Goal: Task Accomplishment & Management: Manage account settings

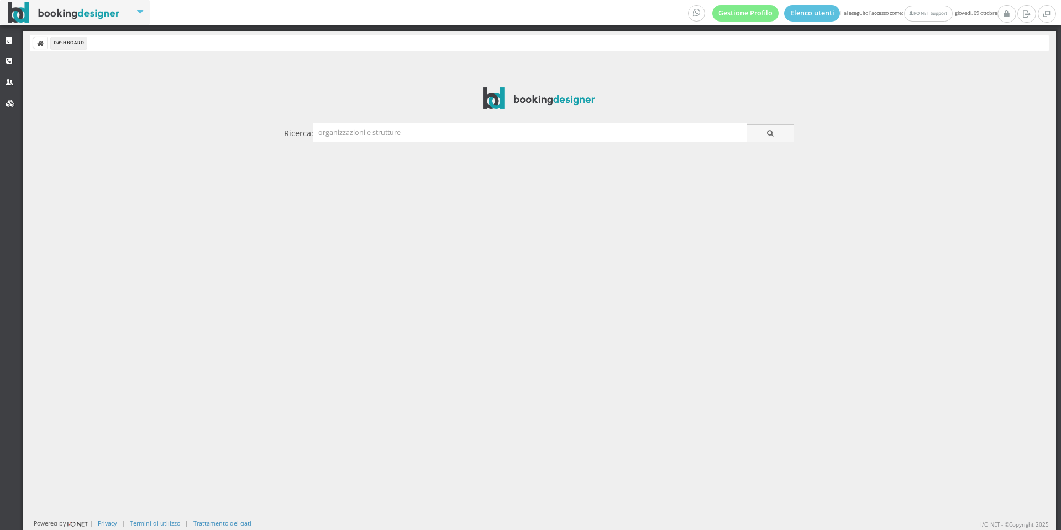
click at [352, 142] on div "Ricerca:" at bounding box center [539, 132] width 510 height 19
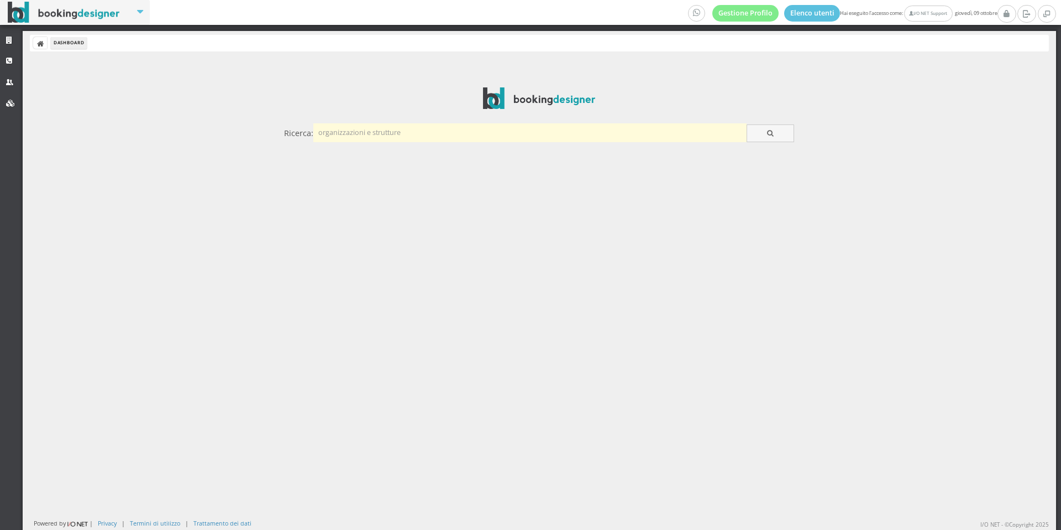
click at [352, 132] on input "text" at bounding box center [529, 132] width 433 height 18
type input "miletto"
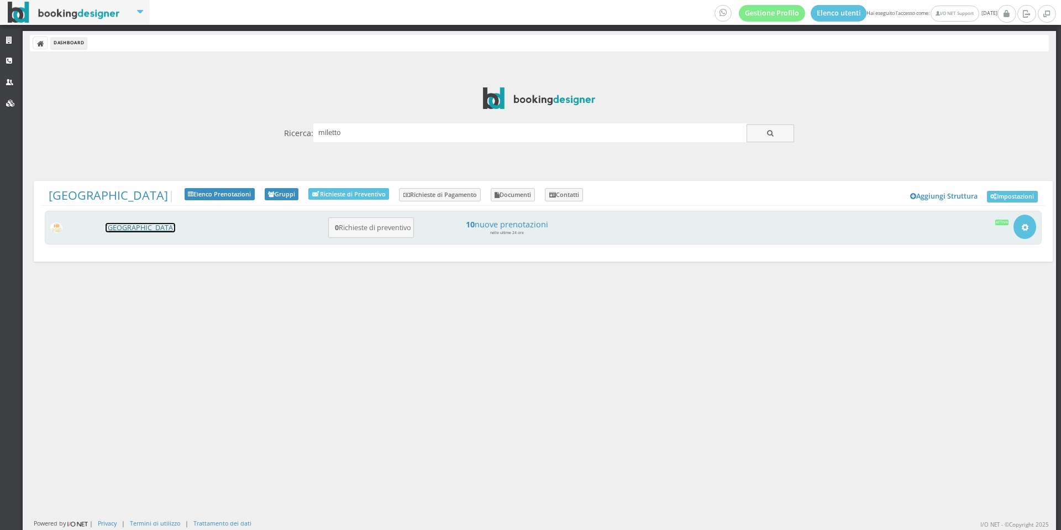
click at [107, 231] on link "[GEOGRAPHIC_DATA]" at bounding box center [141, 227] width 70 height 9
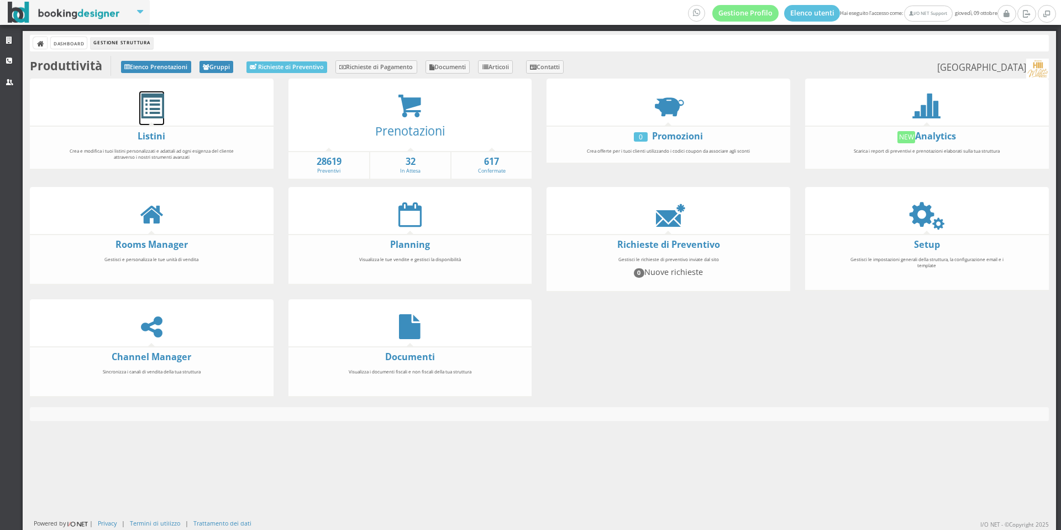
click at [159, 94] on span at bounding box center [151, 106] width 25 height 25
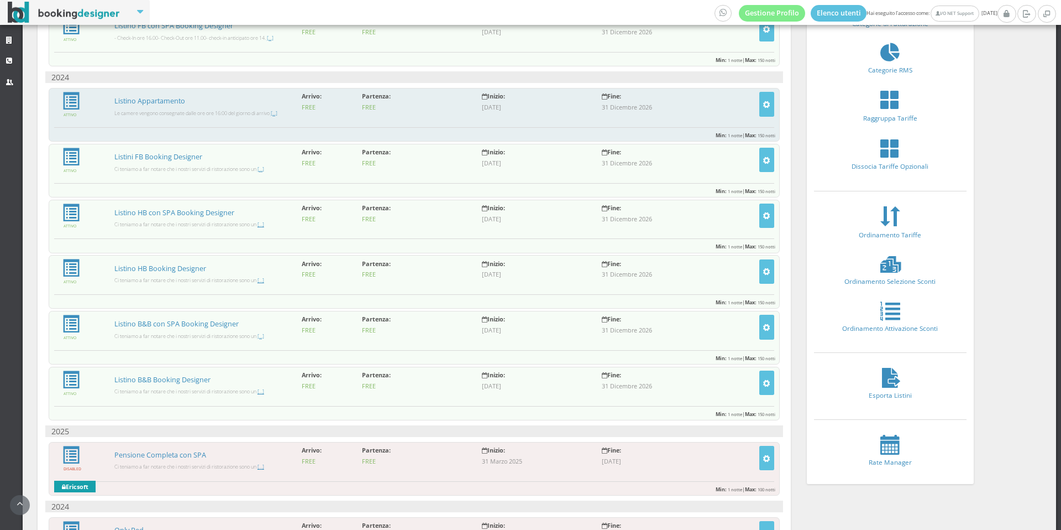
scroll to position [136, 0]
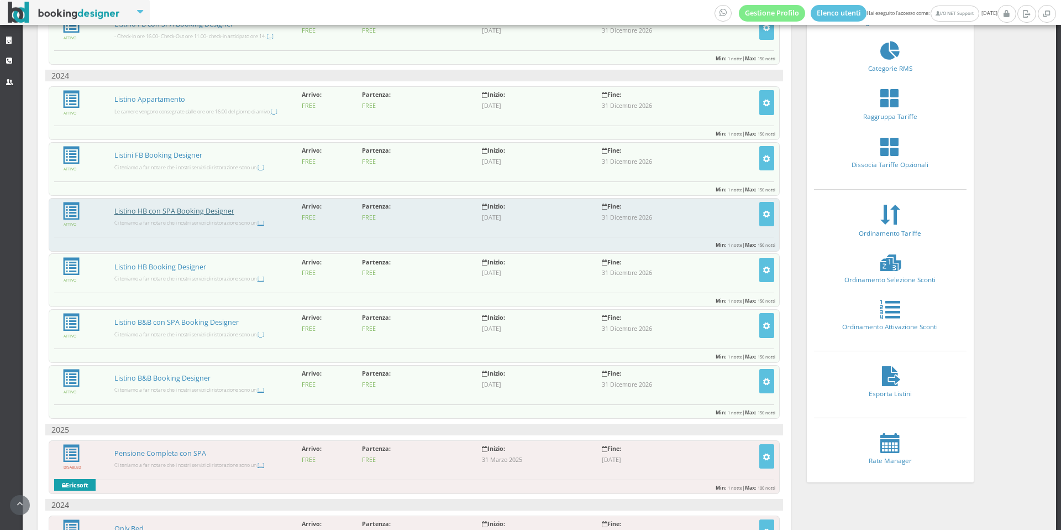
click at [182, 213] on link "Listino HB con SPA Booking Designer" at bounding box center [174, 210] width 120 height 9
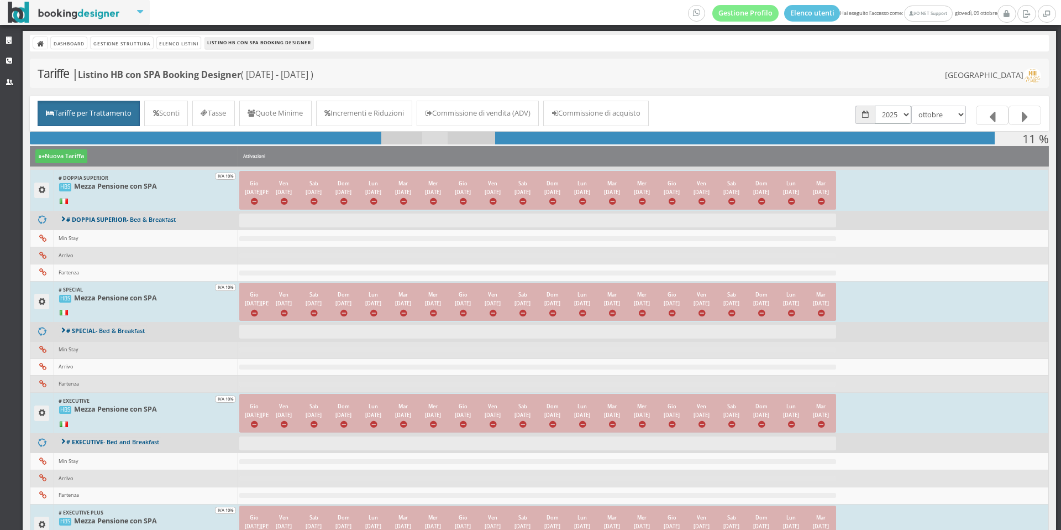
click at [907, 118] on select "2024 2025 2026" at bounding box center [893, 115] width 36 height 18
select select "1767222000"
click at [875, 106] on select "2024 2025 2026" at bounding box center [893, 115] width 36 height 18
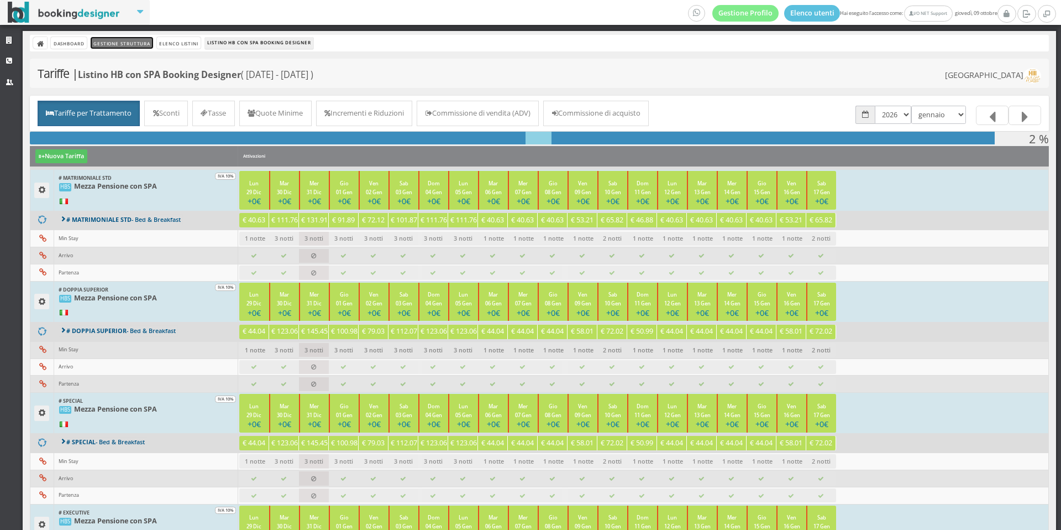
click at [117, 41] on link "Gestione Struttura" at bounding box center [122, 43] width 62 height 12
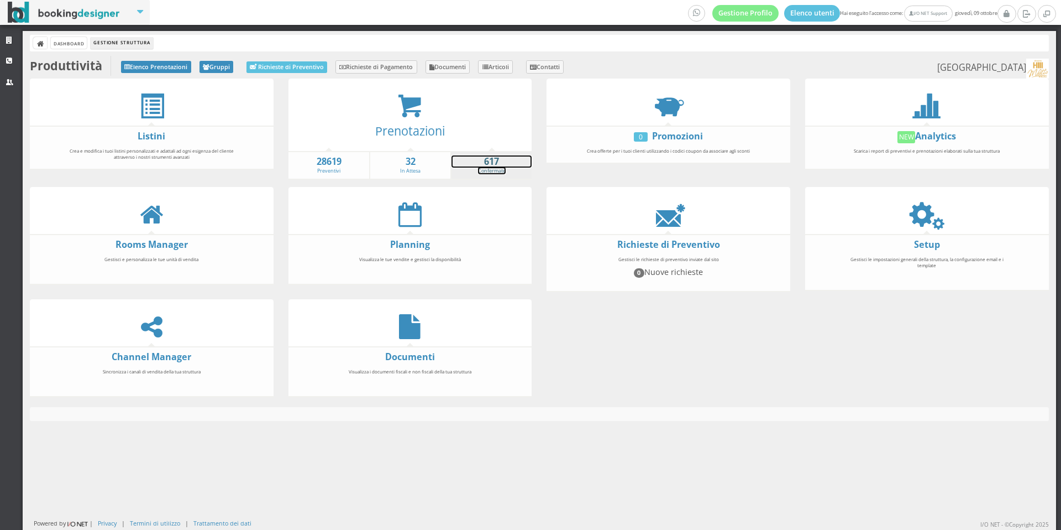
click at [489, 170] on link "617 Confermate" at bounding box center [492, 164] width 80 height 19
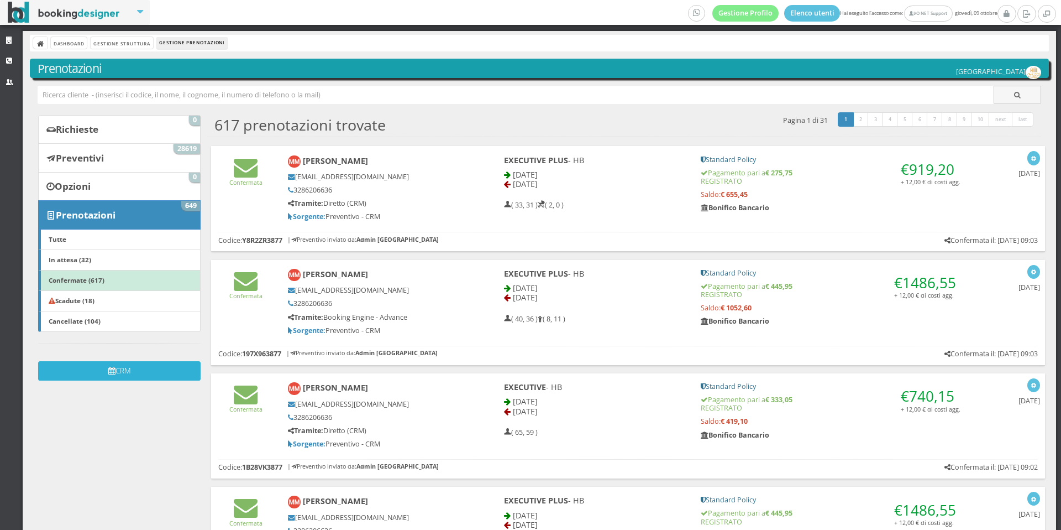
click at [127, 364] on button "CRM" at bounding box center [119, 370] width 163 height 19
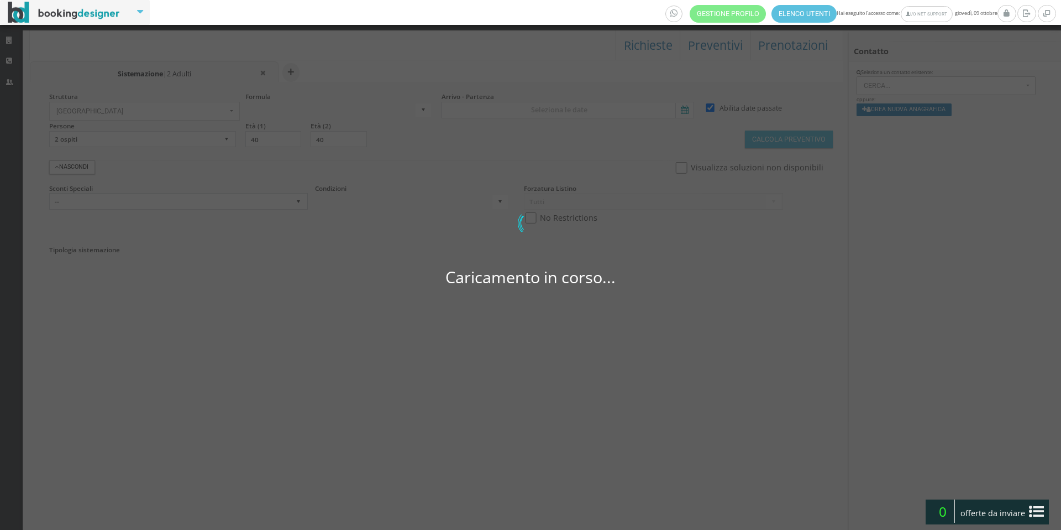
click at [559, 114] on div "Gestione Profilo Elenco utenti Hai eseguito l'accesso come: I/O NET Support [DA…" at bounding box center [530, 265] width 1061 height 530
select select
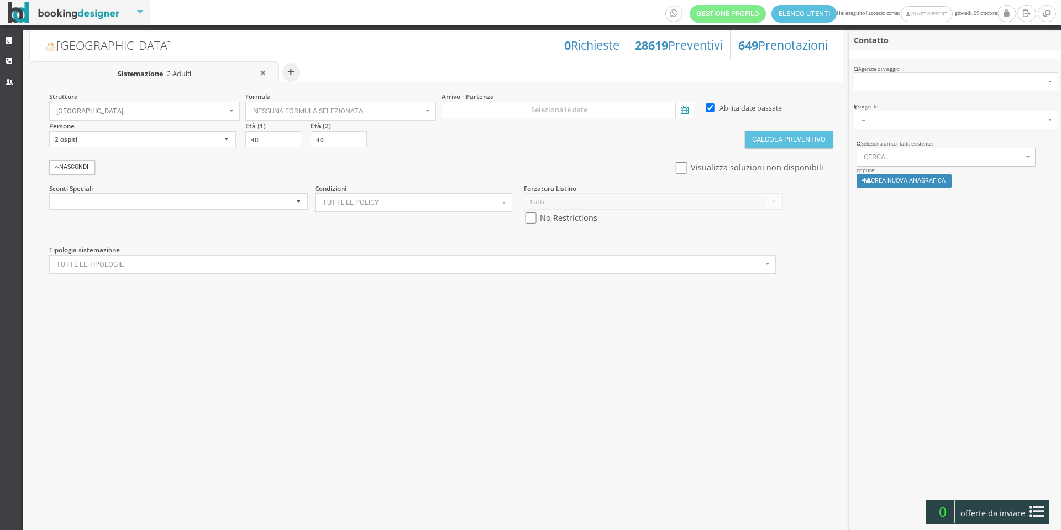
click at [559, 114] on input at bounding box center [568, 110] width 253 height 17
click at [458, 268] on span ">" at bounding box center [449, 276] width 15 height 17
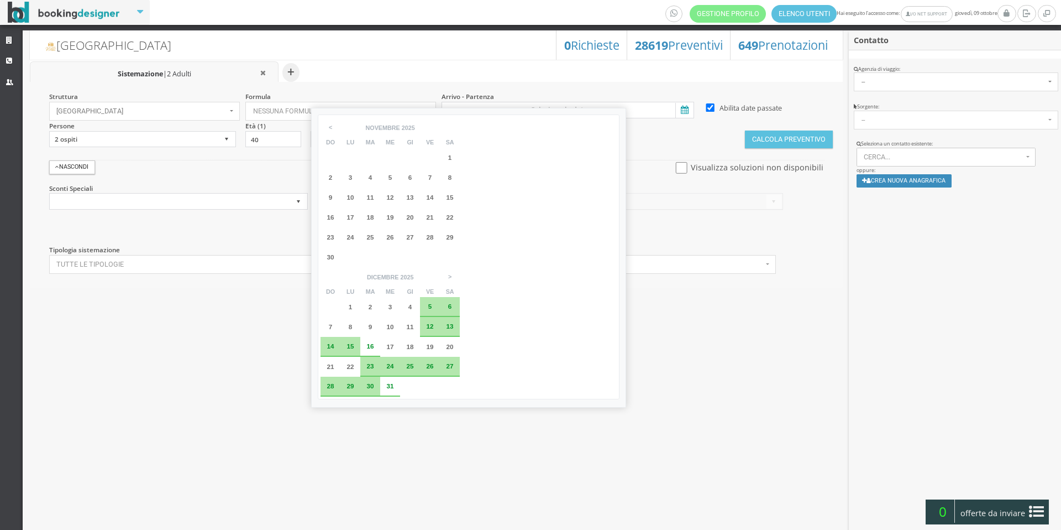
click at [380, 376] on div "30" at bounding box center [370, 386] width 20 height 20
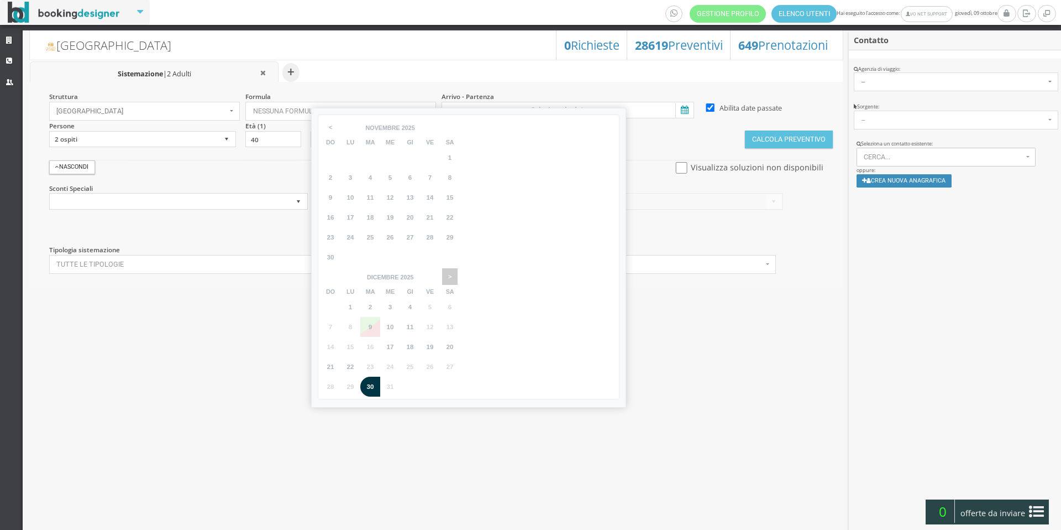
click at [458, 268] on span ">" at bounding box center [449, 276] width 15 height 17
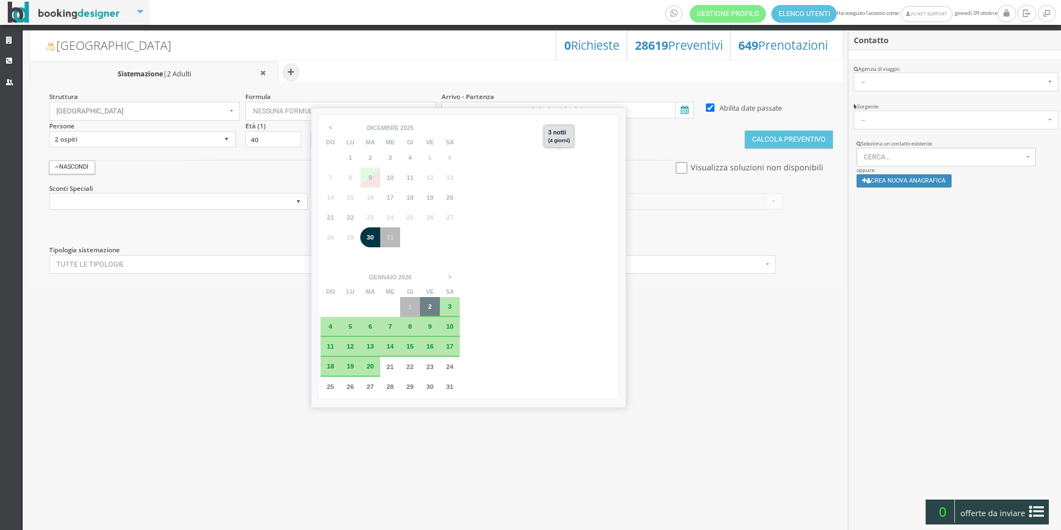
click at [440, 297] on div "2" at bounding box center [430, 307] width 20 height 20
type input "30 dic 2025 - 02 gen 2026"
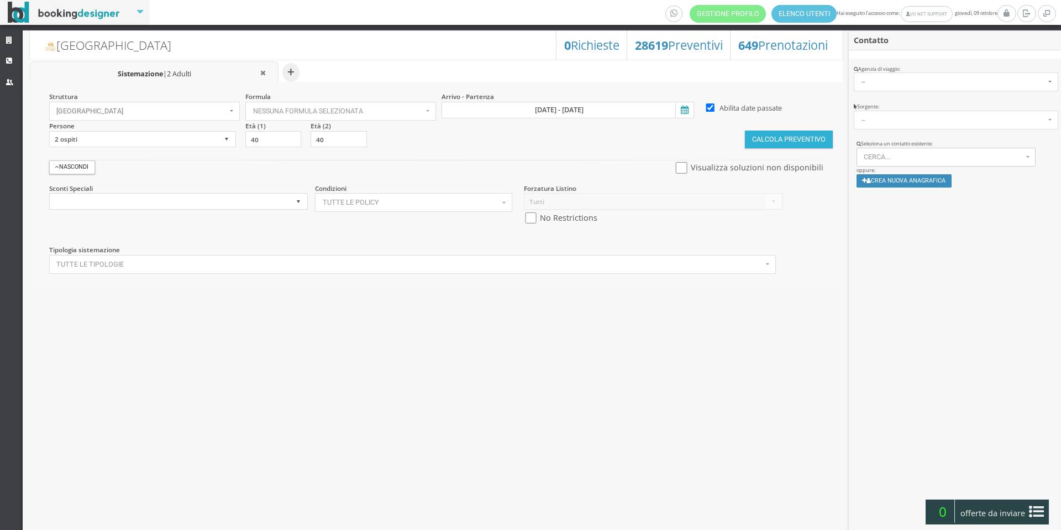
click at [810, 143] on button "Calcola Preventivo" at bounding box center [788, 139] width 87 height 18
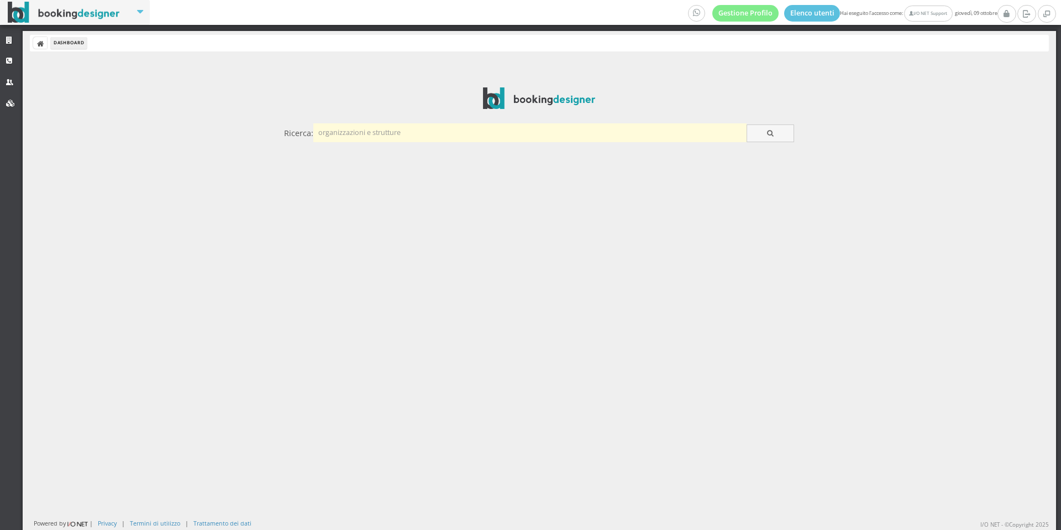
click at [353, 140] on input "text" at bounding box center [529, 132] width 433 height 18
type input "miletto"
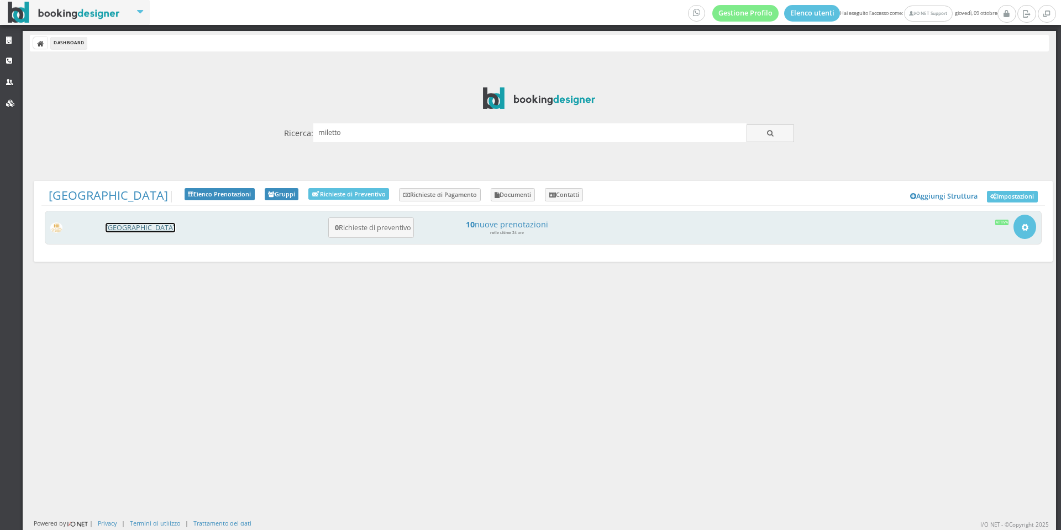
click at [121, 228] on link "[GEOGRAPHIC_DATA]" at bounding box center [141, 227] width 70 height 9
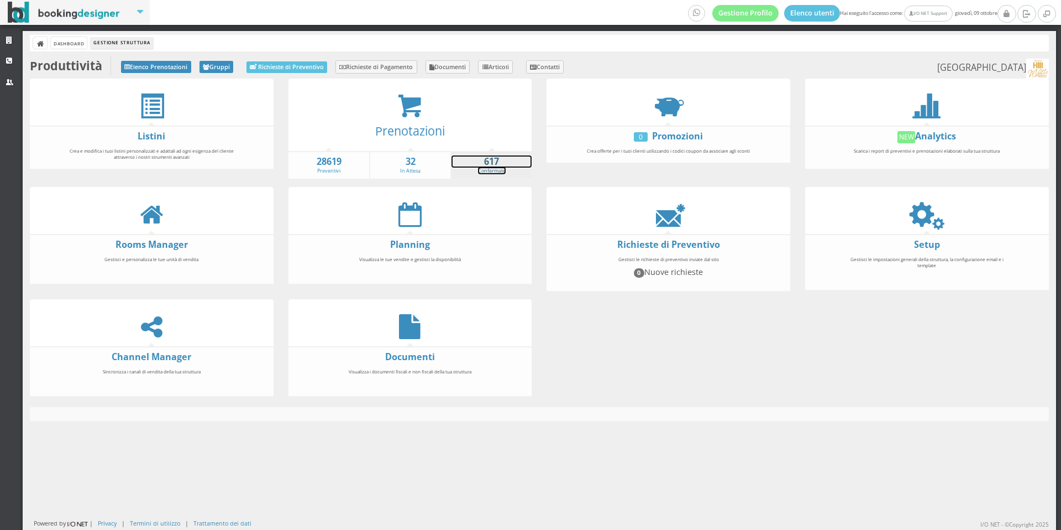
click at [499, 161] on strong "617" at bounding box center [492, 161] width 80 height 13
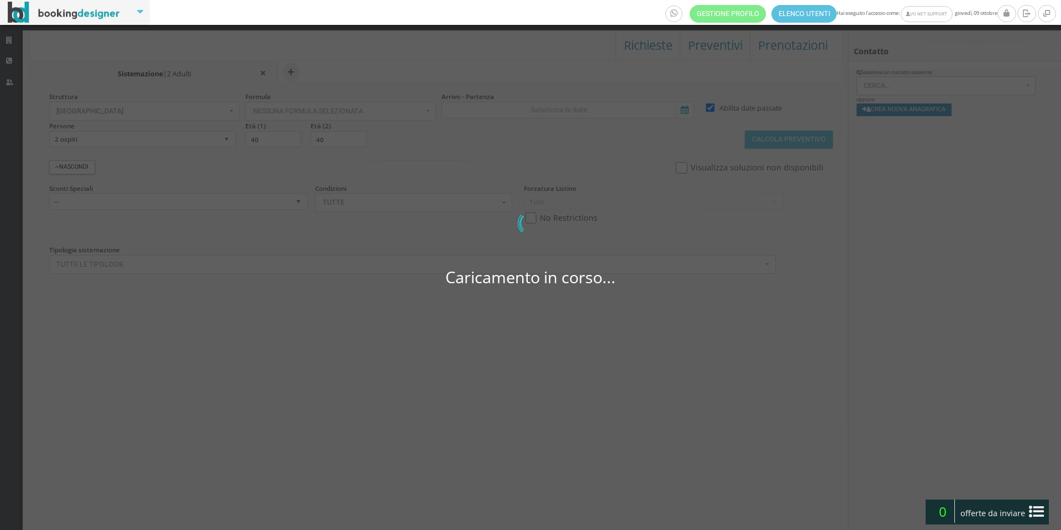
click at [608, 107] on div "Gestione Profilo Elenco utenti Hai eseguito l'accesso come: I/O NET Support gio…" at bounding box center [530, 265] width 1061 height 530
select select
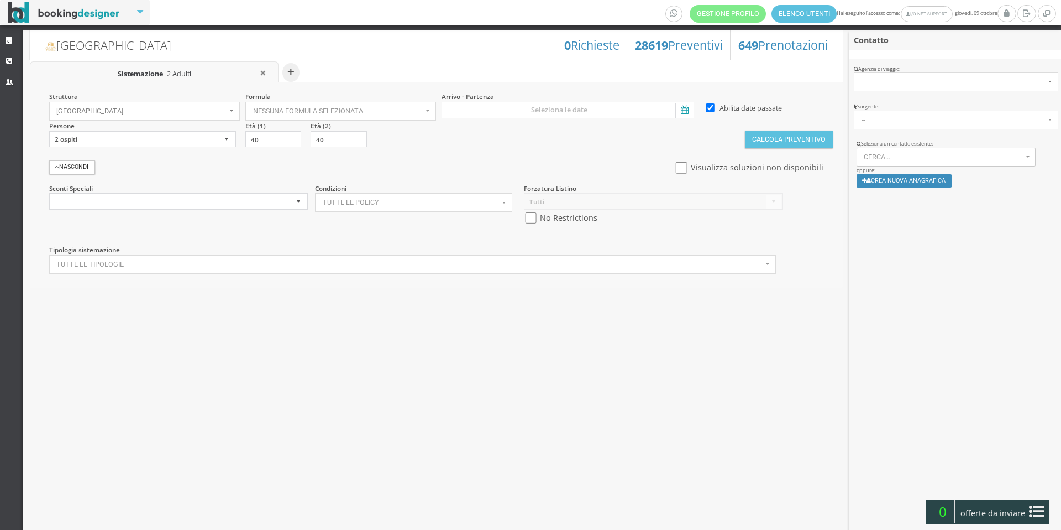
click at [608, 107] on input at bounding box center [568, 110] width 253 height 17
click at [458, 268] on span ">" at bounding box center [449, 276] width 15 height 17
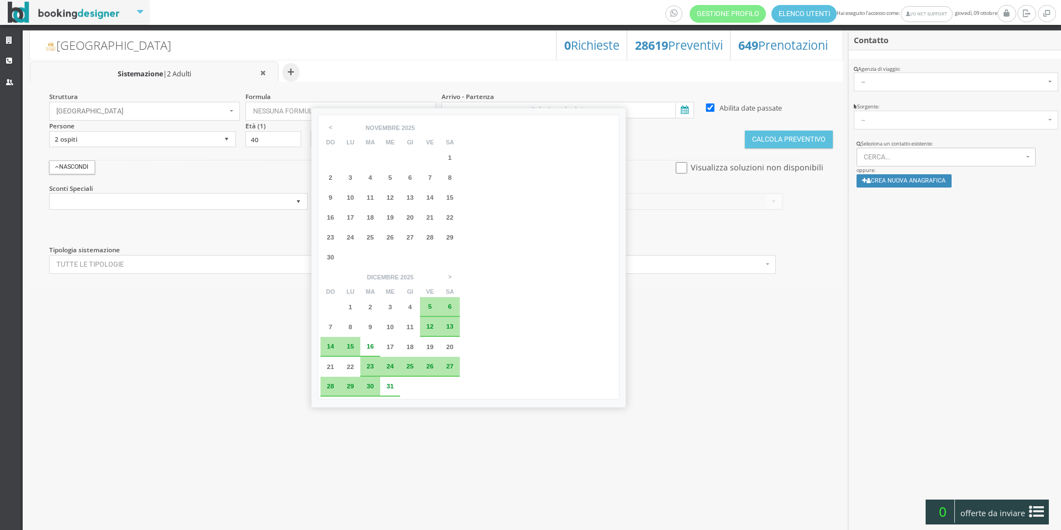
click at [380, 376] on div "30" at bounding box center [370, 386] width 20 height 20
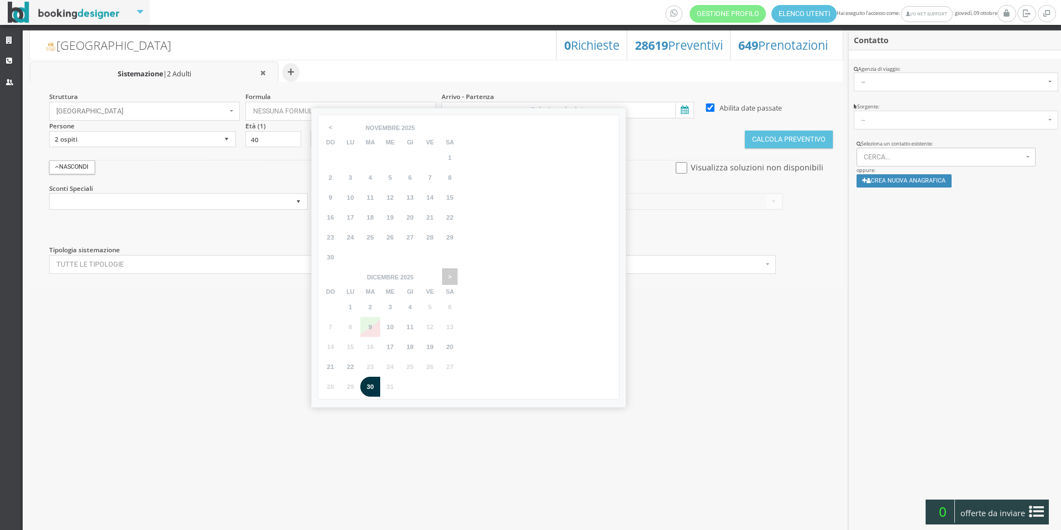
click at [458, 268] on span ">" at bounding box center [449, 276] width 15 height 17
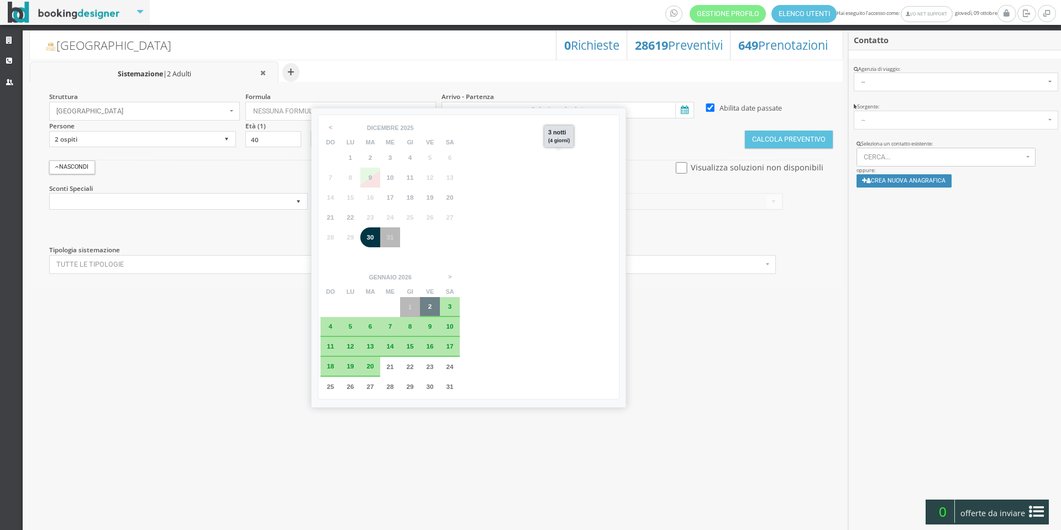
click at [440, 297] on div "2" at bounding box center [430, 307] width 20 height 20
type input "30 dic 2025 - 02 gen 2026"
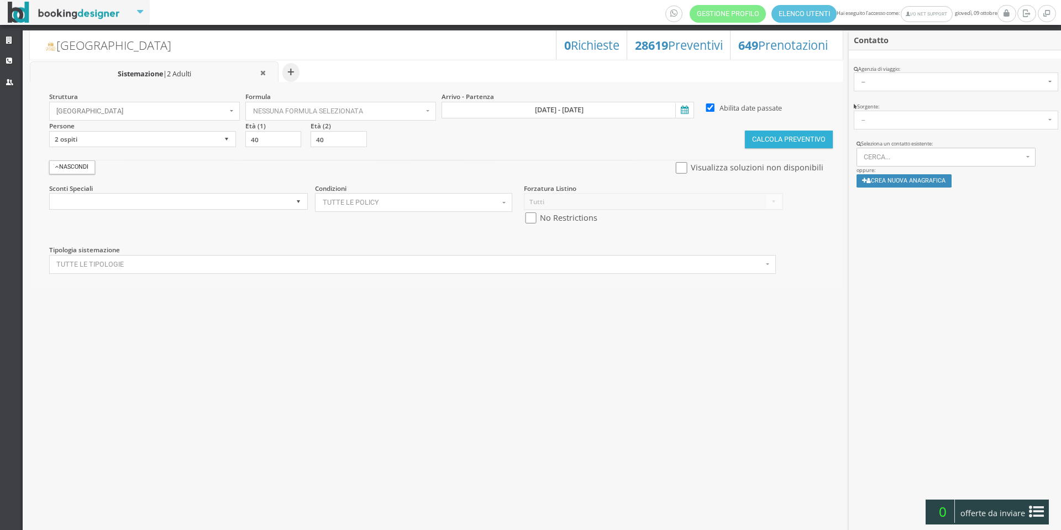
click at [803, 145] on button "Calcola Preventivo" at bounding box center [788, 139] width 87 height 18
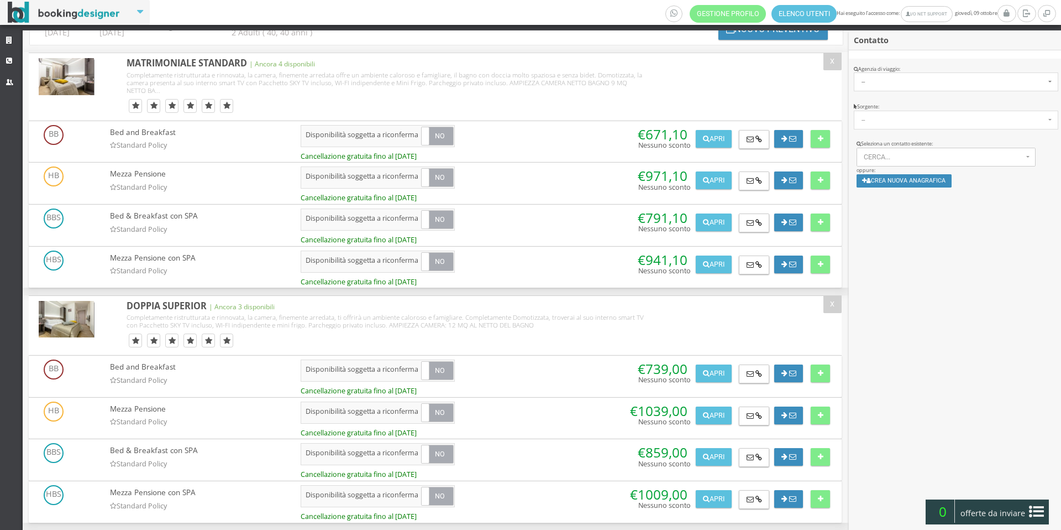
scroll to position [80, 0]
click at [716, 262] on button "Apri" at bounding box center [713, 264] width 35 height 18
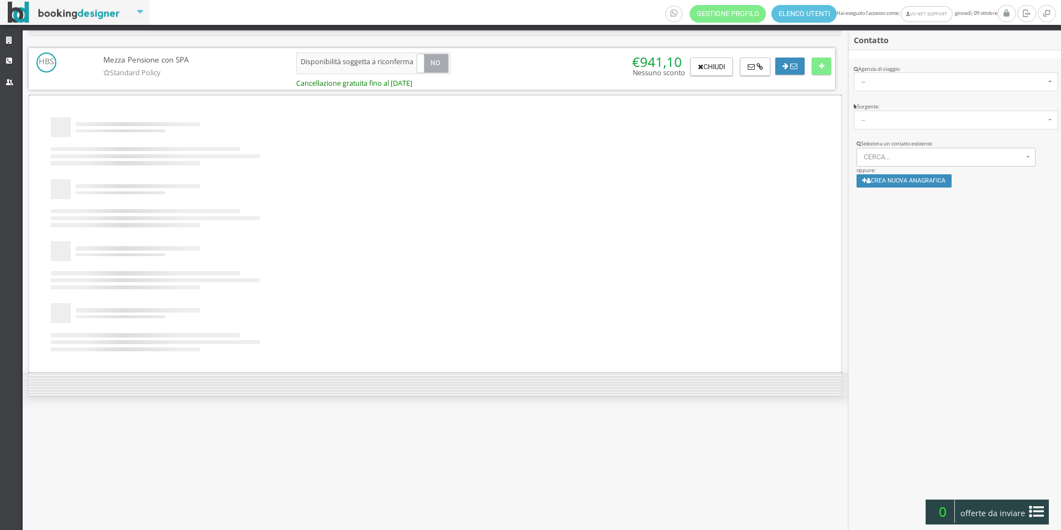
scroll to position [0, 0]
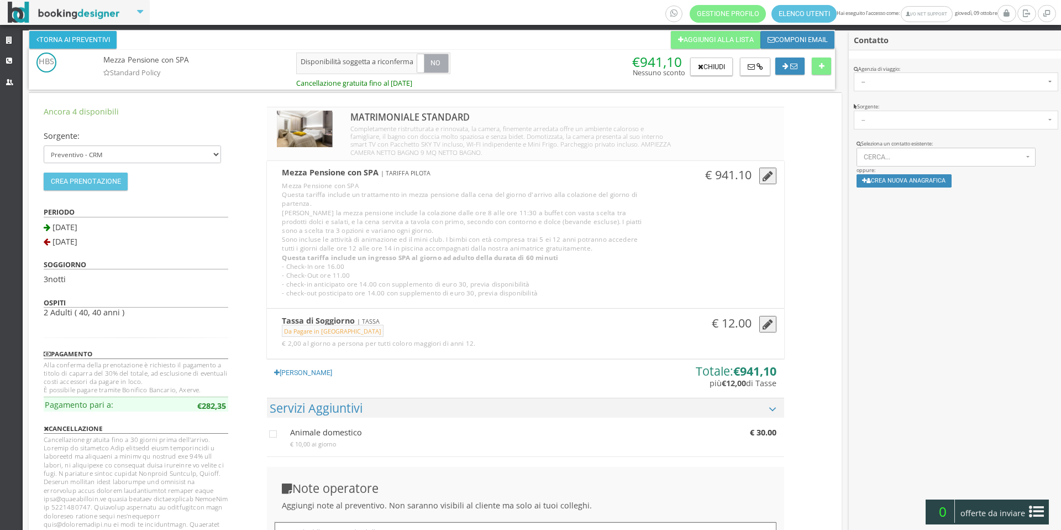
click at [65, 44] on button "Torna ai preventivi" at bounding box center [72, 40] width 87 height 18
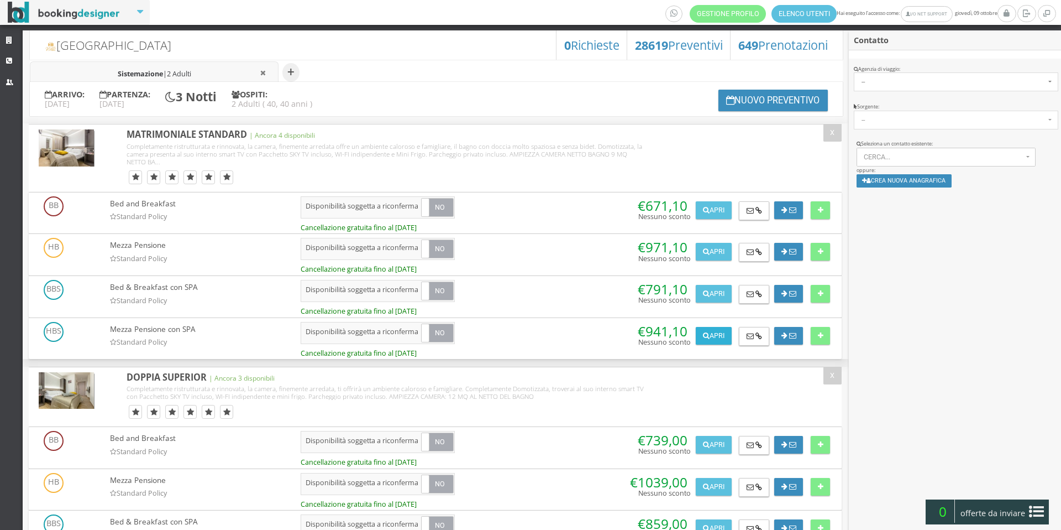
click at [706, 341] on button "Apri" at bounding box center [713, 336] width 35 height 18
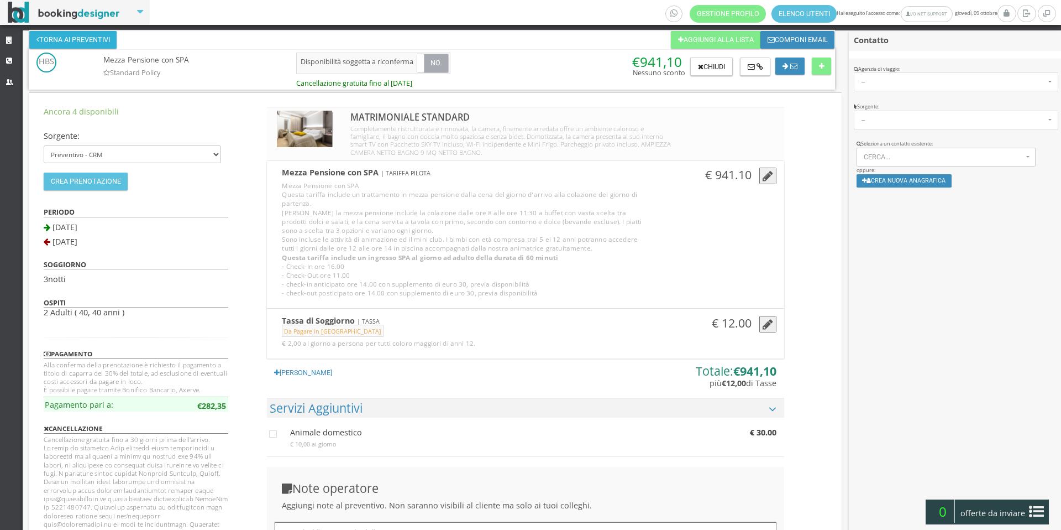
click at [74, 37] on button "Torna ai preventivi" at bounding box center [72, 40] width 87 height 18
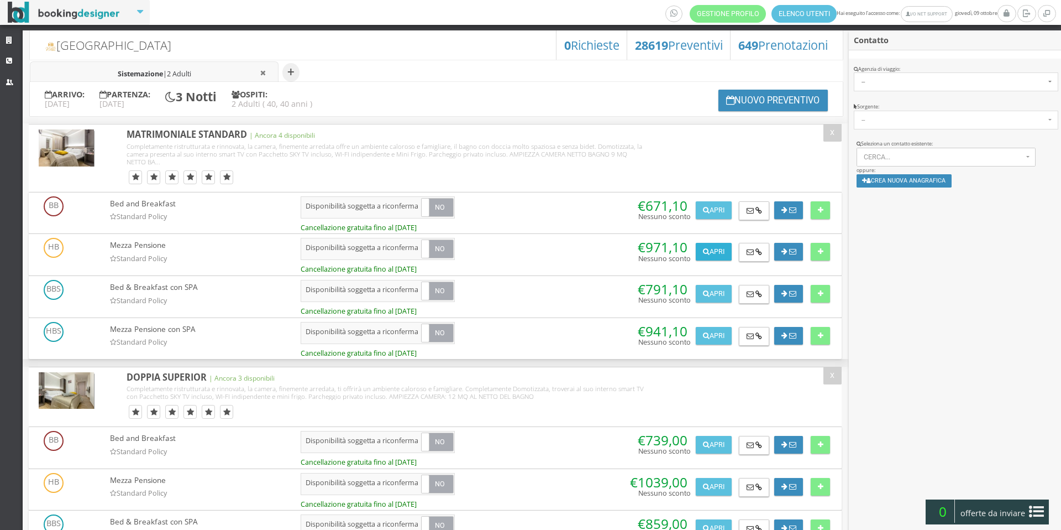
click at [714, 247] on button "Apri" at bounding box center [713, 252] width 35 height 18
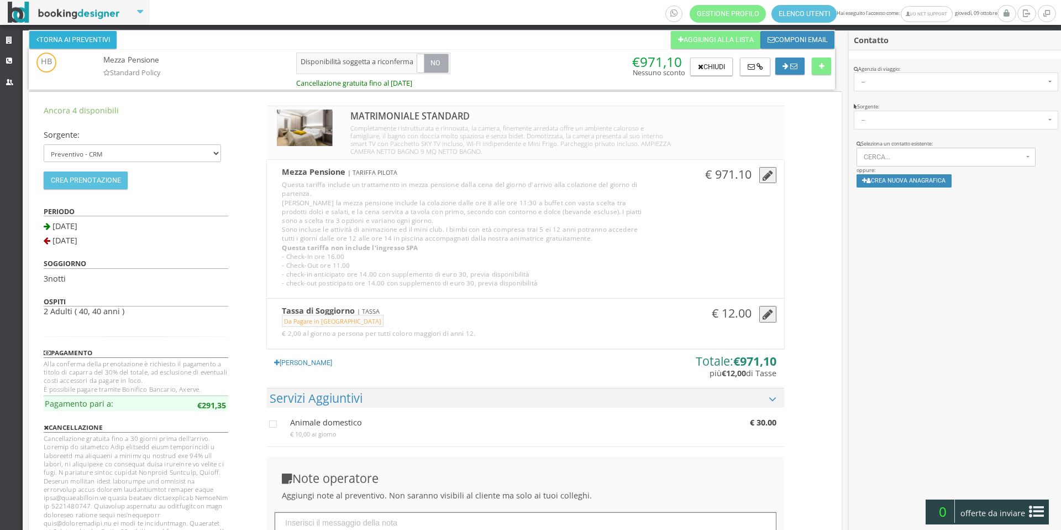
click at [90, 46] on button "Torna ai preventivi" at bounding box center [72, 40] width 87 height 18
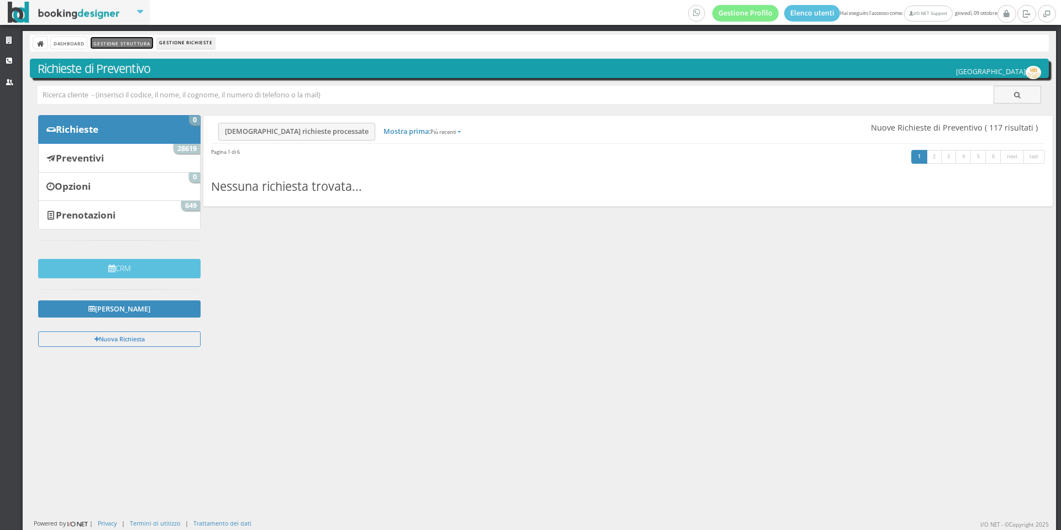
click at [118, 48] on link "Gestione Struttura" at bounding box center [122, 43] width 62 height 12
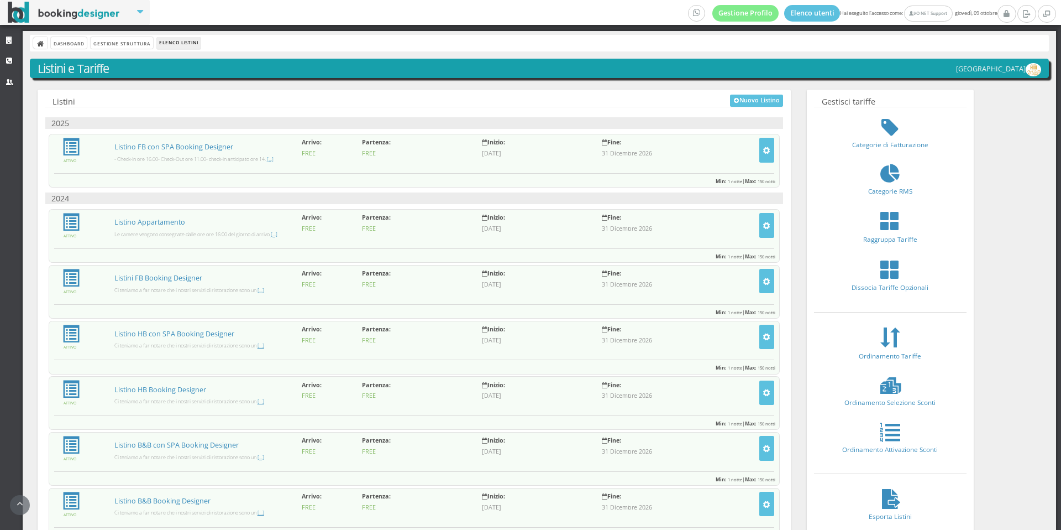
scroll to position [57, 0]
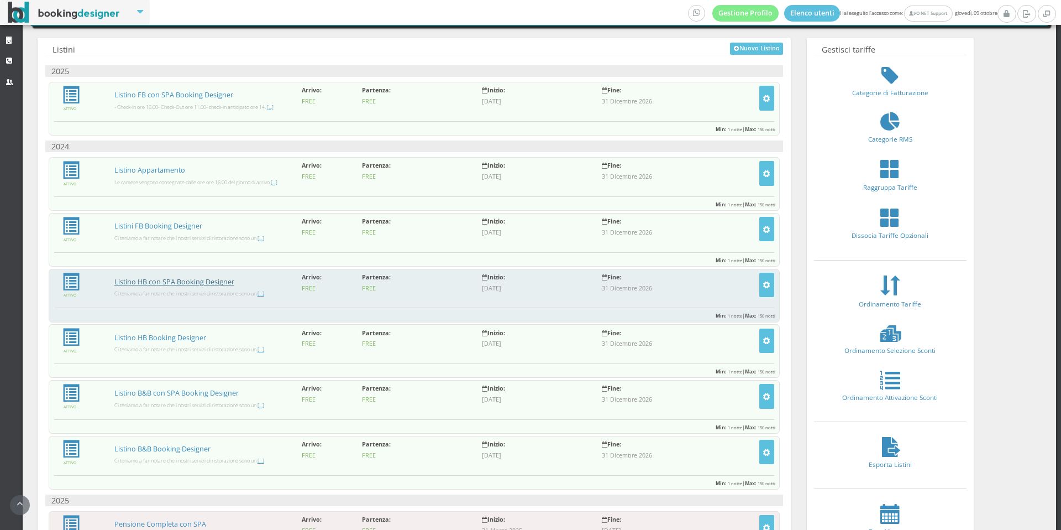
click at [157, 284] on link "Listino HB con SPA Booking Designer" at bounding box center [174, 281] width 120 height 9
click at [179, 283] on link "Listino HB con SPA Booking Designer" at bounding box center [174, 281] width 120 height 9
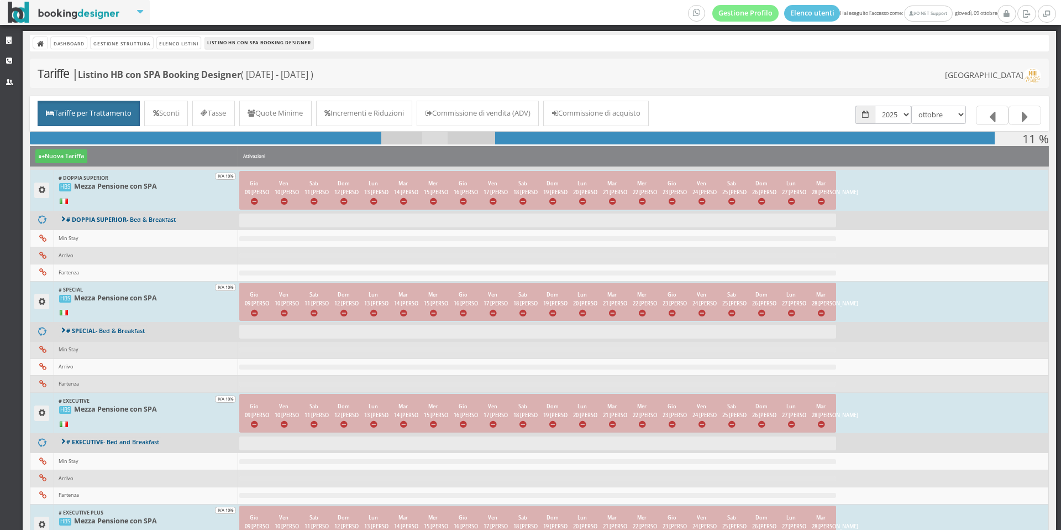
select select "1764543600"
click at [912, 106] on select "gennaio febbraio marzo aprile maggio giugno luglio agosto settembre ottobre nov…" at bounding box center [939, 115] width 55 height 18
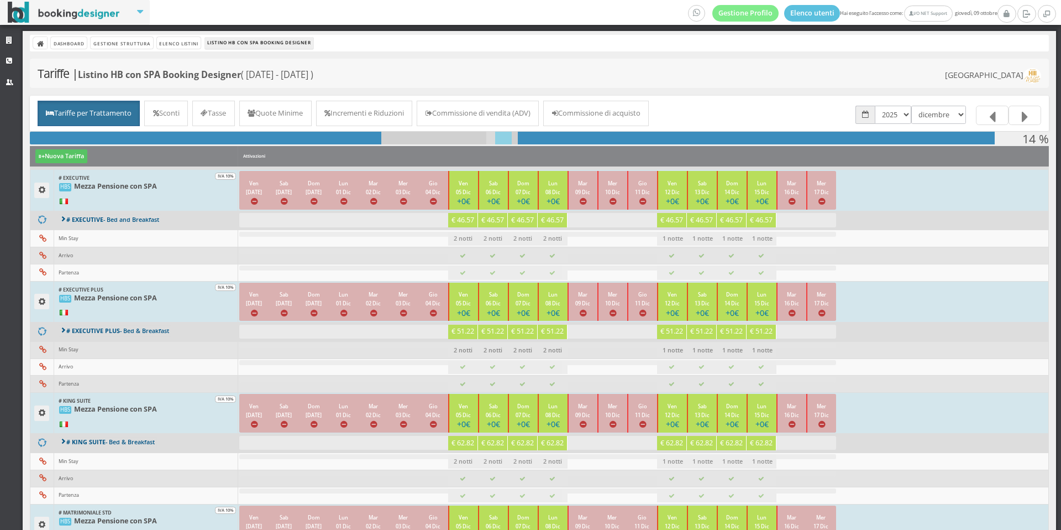
click at [129, 69] on b "Listino HB con SPA Booking Designer" at bounding box center [159, 75] width 163 height 12
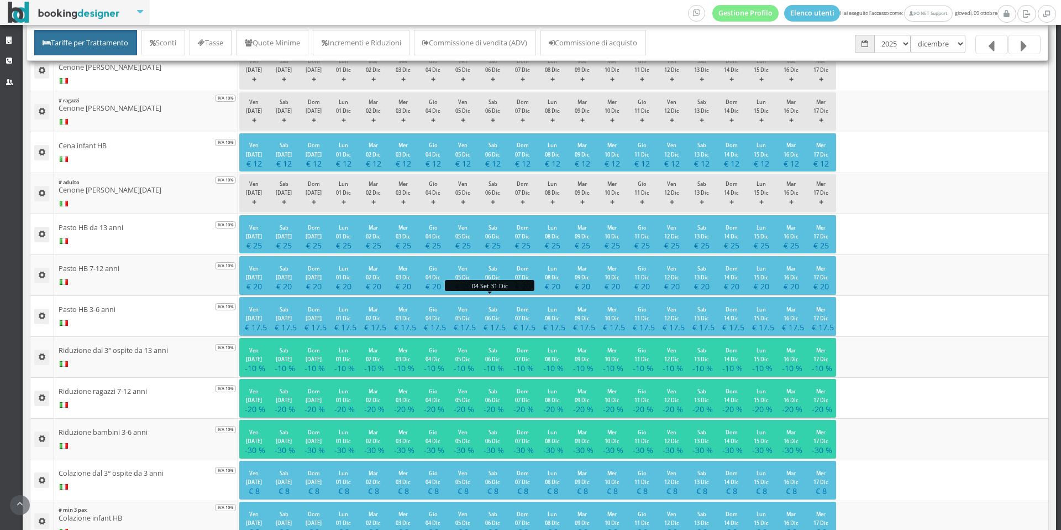
scroll to position [920, 0]
click at [901, 38] on select "2024 2025 2026" at bounding box center [893, 44] width 36 height 18
select select "1767222000"
click at [875, 35] on select "2024 2025 2026" at bounding box center [893, 44] width 36 height 18
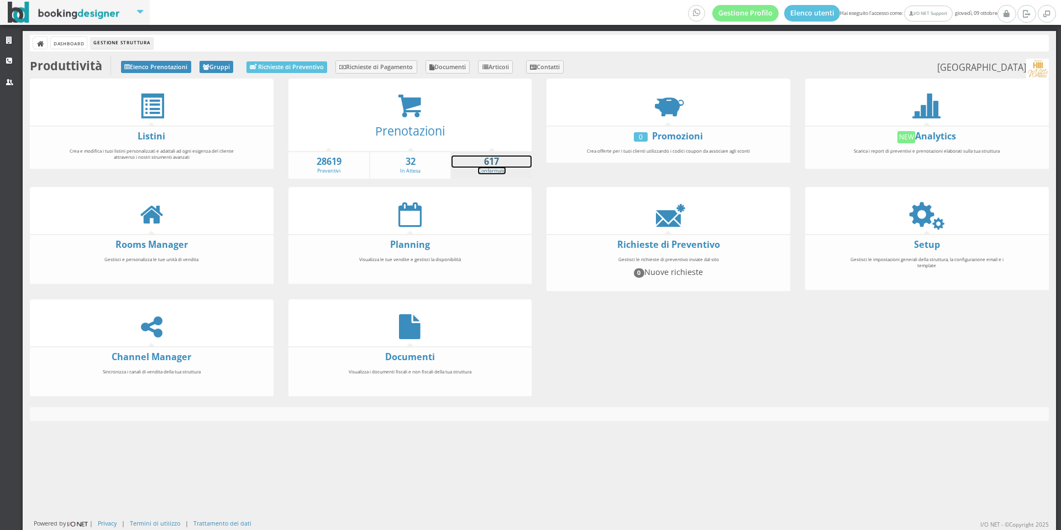
click at [505, 163] on strong "617" at bounding box center [492, 161] width 80 height 13
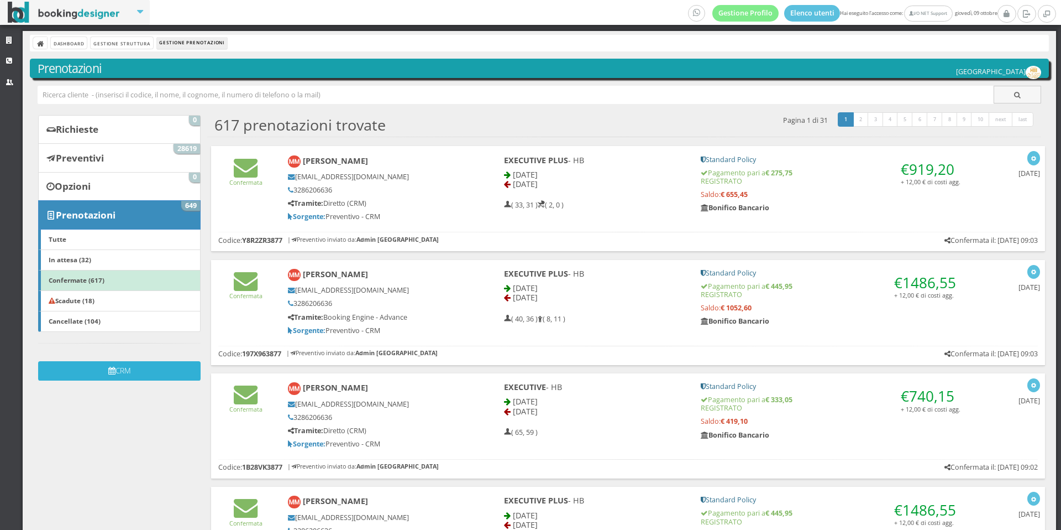
click at [121, 369] on button "CRM" at bounding box center [119, 370] width 163 height 19
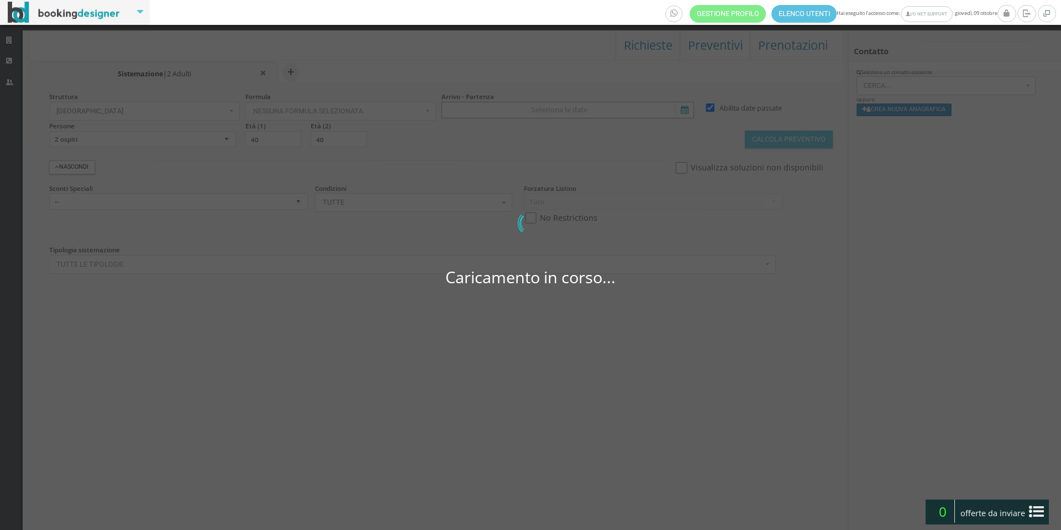
select select
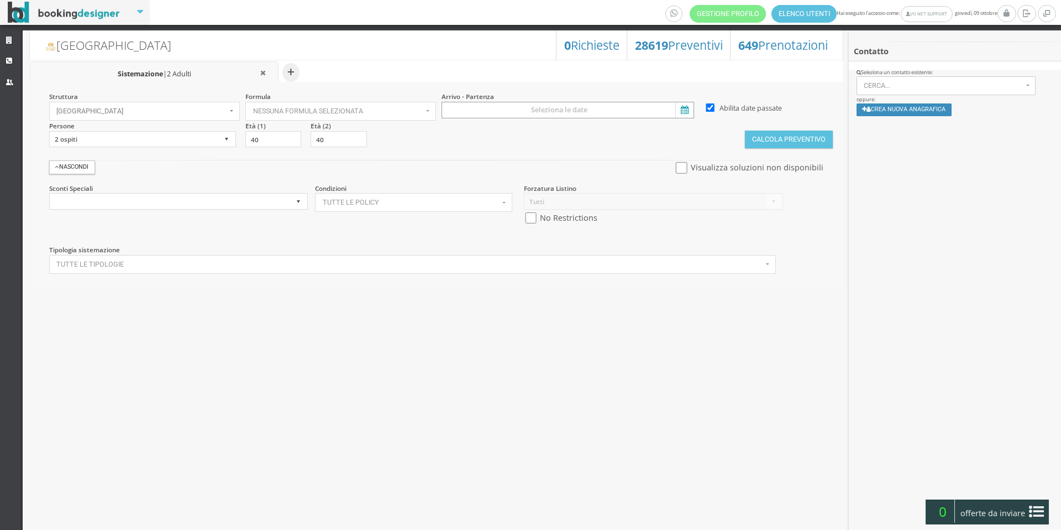
click at [608, 109] on input at bounding box center [568, 110] width 253 height 17
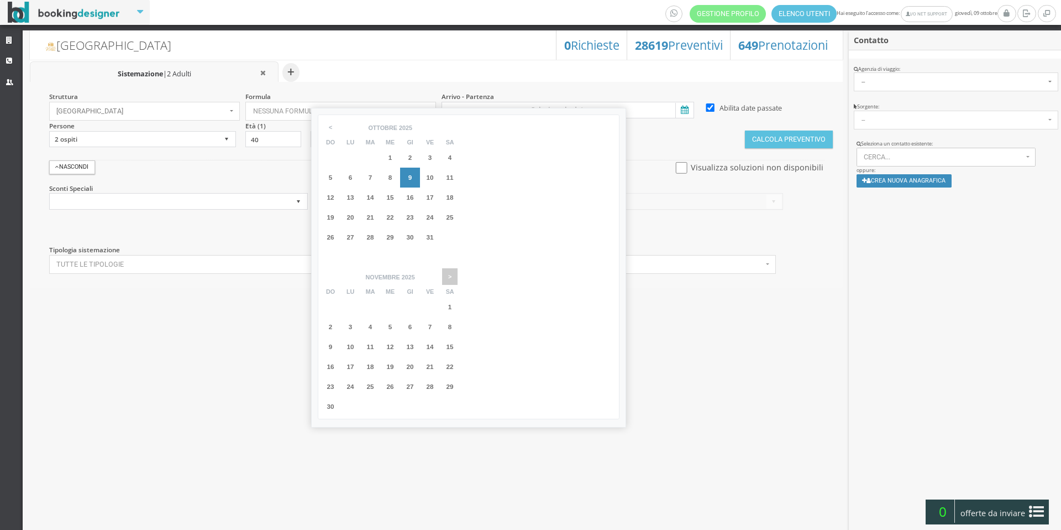
click at [458, 268] on span ">" at bounding box center [449, 276] width 15 height 17
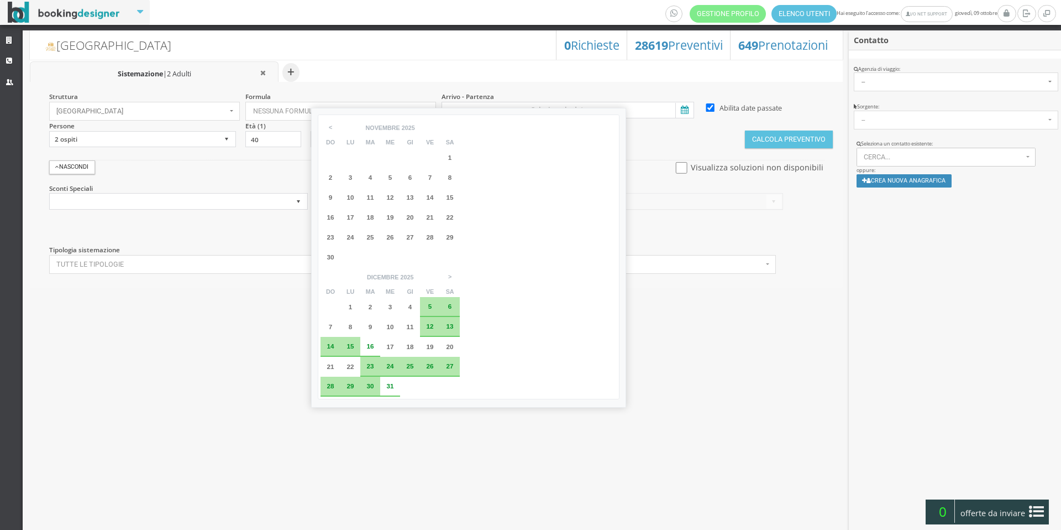
click at [380, 376] on div "30" at bounding box center [370, 386] width 20 height 20
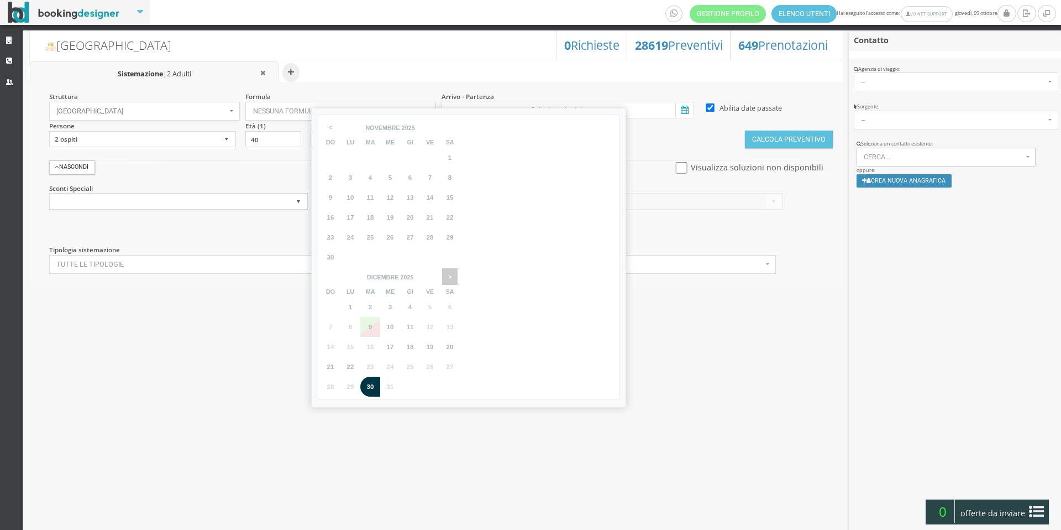
click at [458, 268] on span ">" at bounding box center [449, 276] width 15 height 17
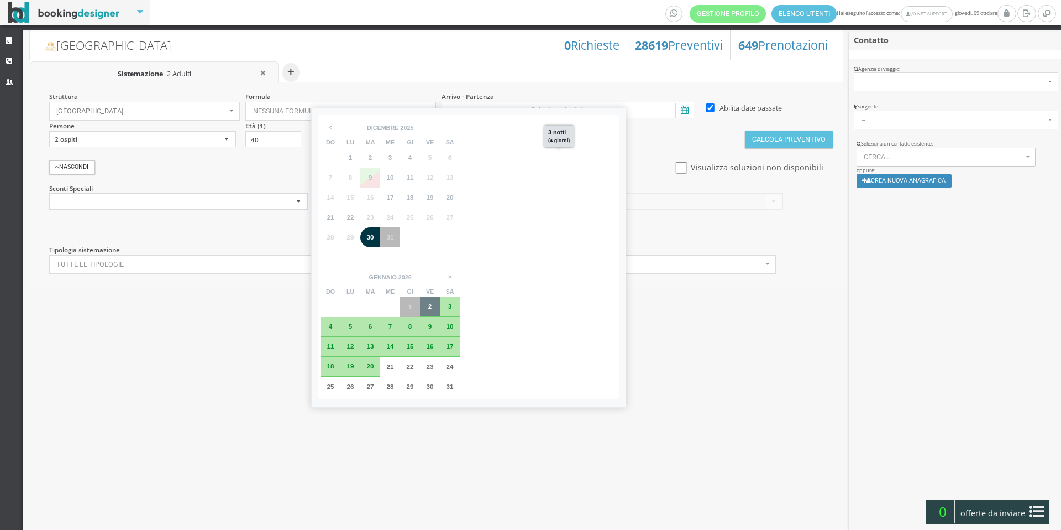
click at [440, 297] on div "2" at bounding box center [430, 307] width 20 height 20
type input "30 dic 2025 - 02 gen 2026"
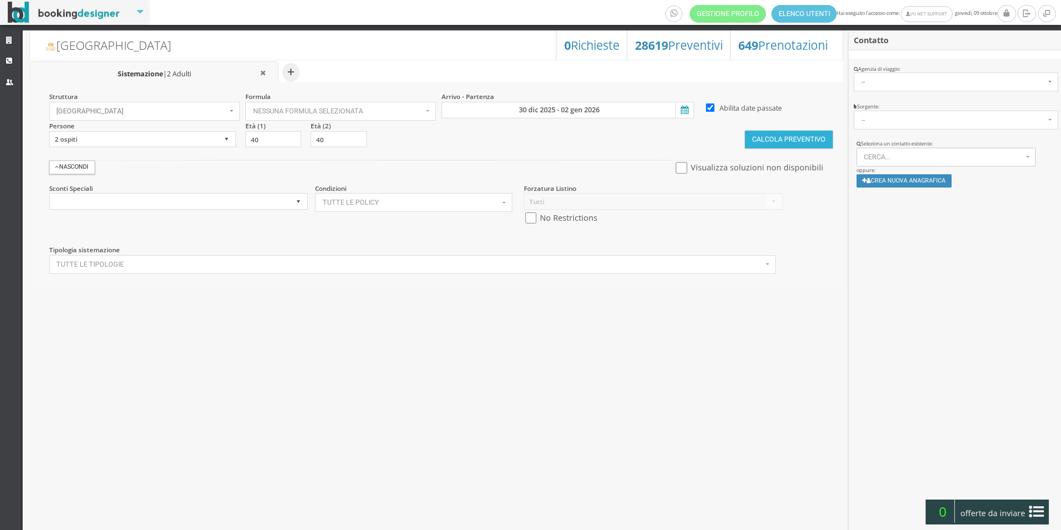
click at [781, 143] on button "Calcola Preventivo" at bounding box center [788, 139] width 87 height 18
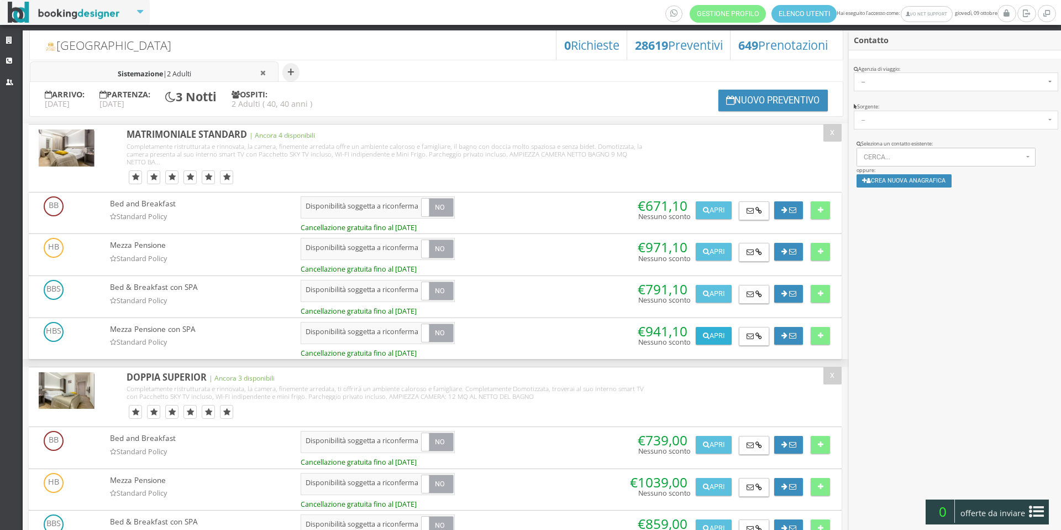
click at [717, 339] on button "Apri" at bounding box center [713, 336] width 35 height 18
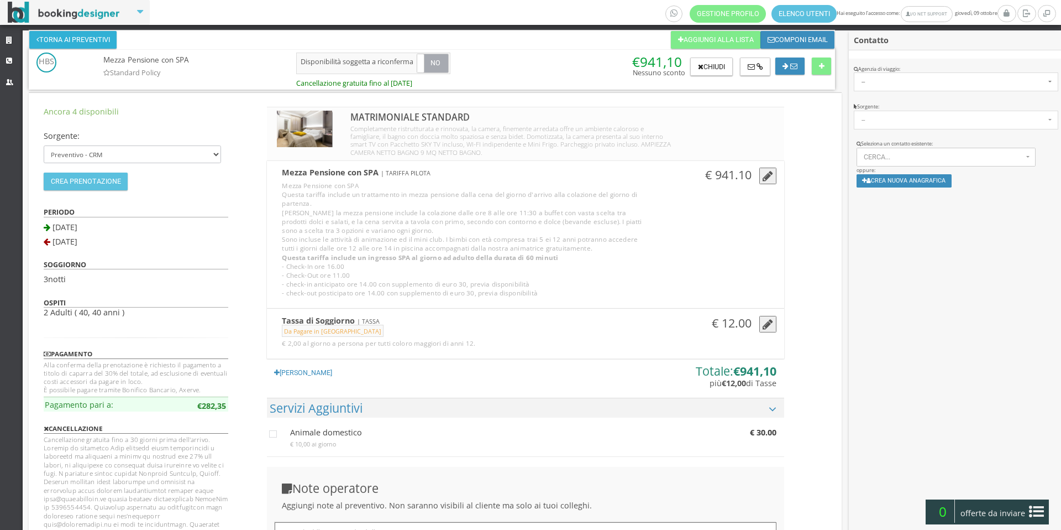
click at [52, 42] on button "Torna ai preventivi" at bounding box center [72, 40] width 87 height 18
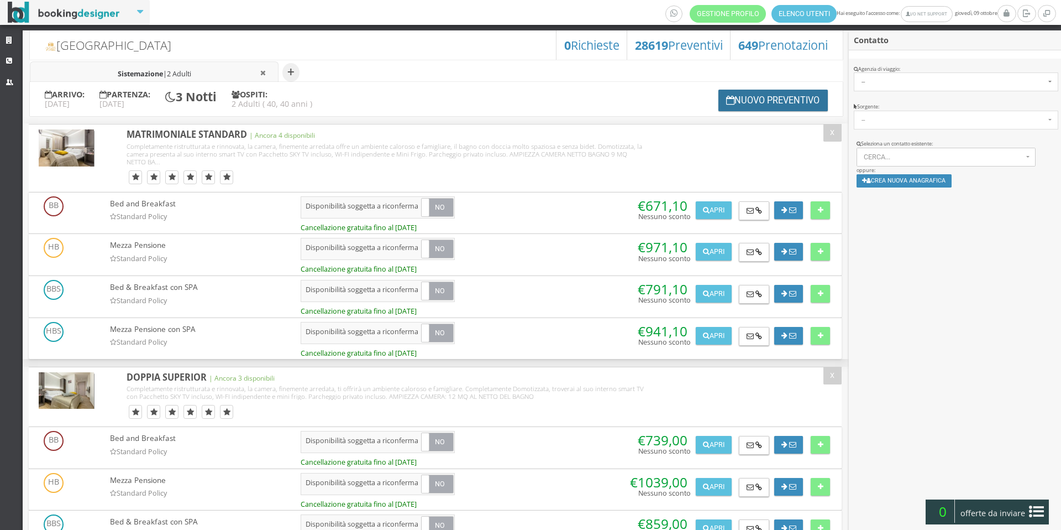
click at [775, 95] on button "Nuovo Preventivo" at bounding box center [773, 101] width 109 height 22
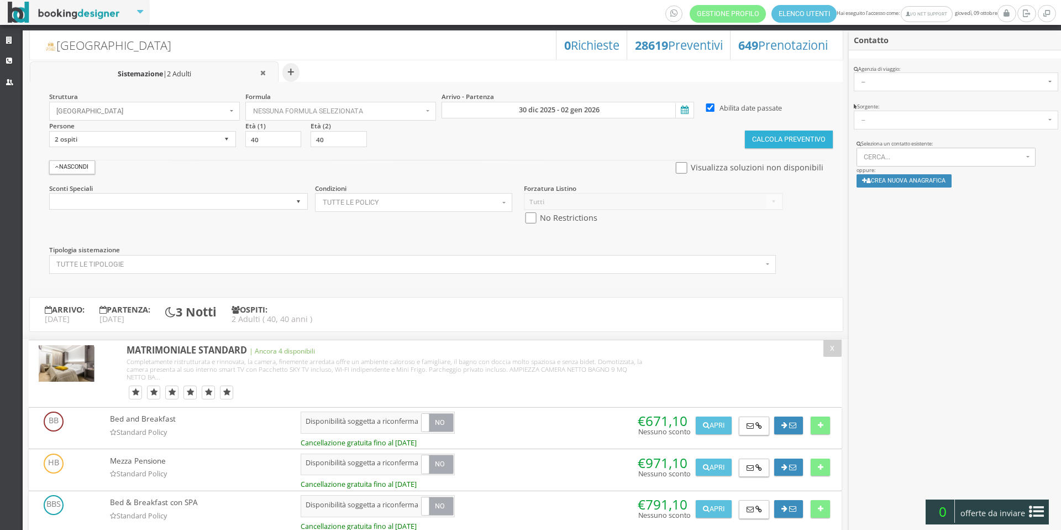
click at [788, 140] on button "Calcola Preventivo" at bounding box center [788, 139] width 87 height 18
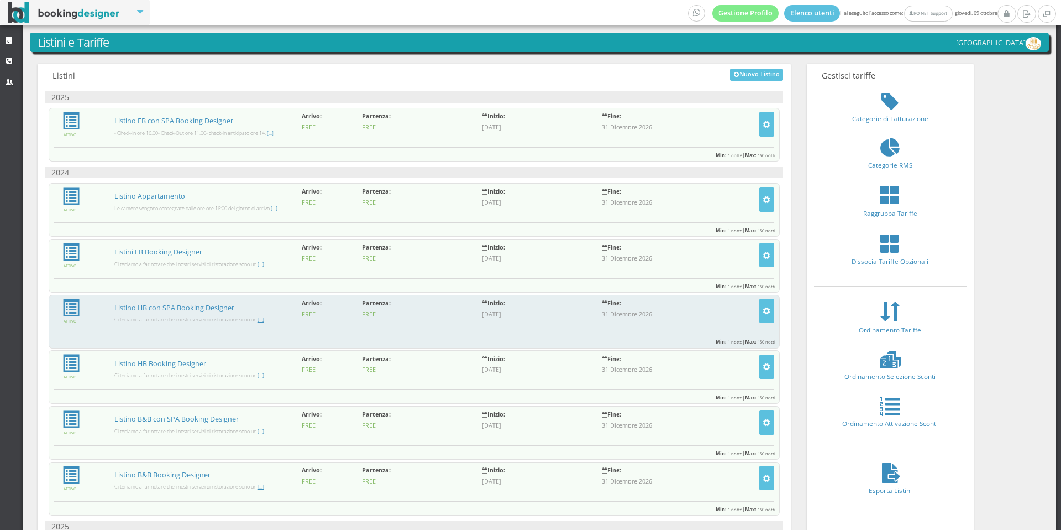
scroll to position [28, 0]
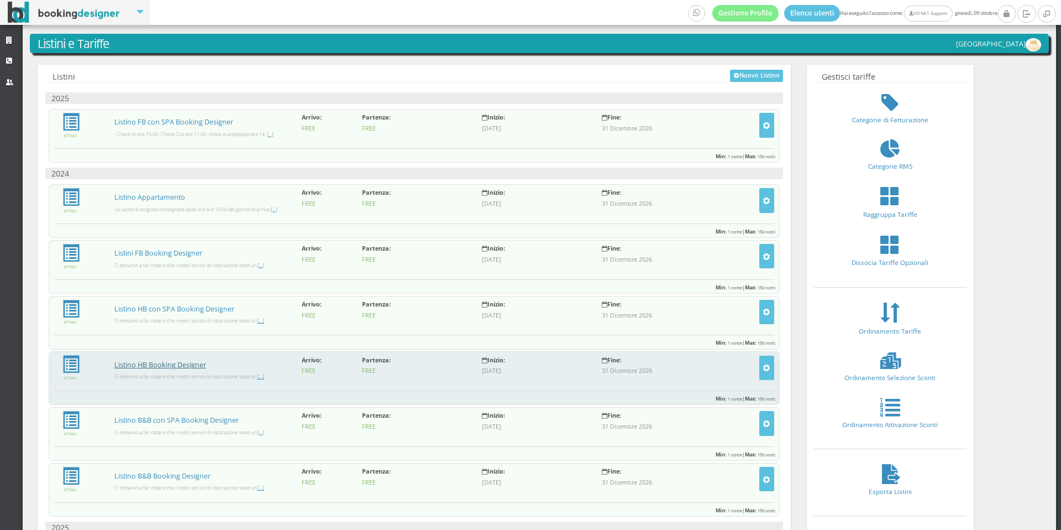
click at [145, 365] on link "Listino HB Booking Designer" at bounding box center [160, 364] width 92 height 9
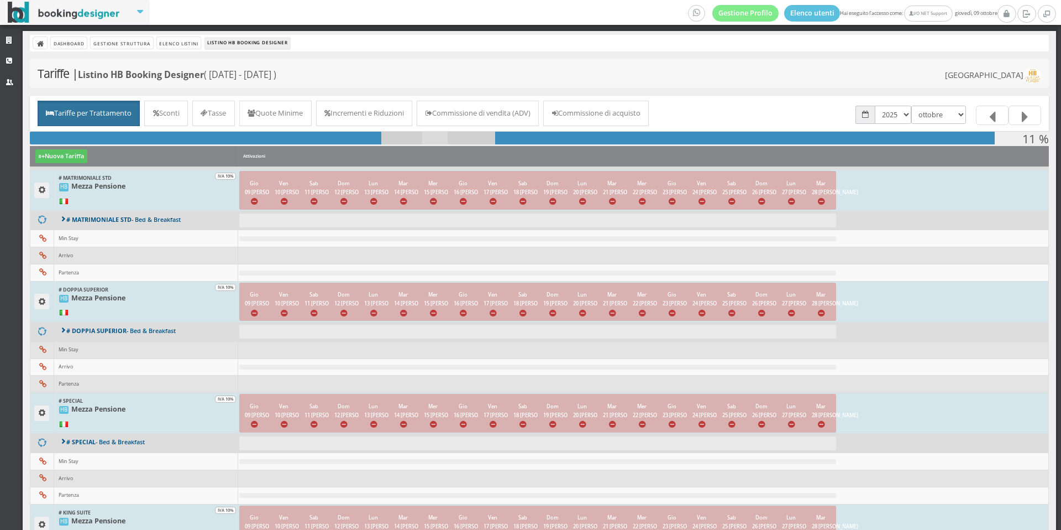
select select "1764543600"
click at [912, 106] on select "gennaio febbraio marzo aprile maggio giugno luglio agosto settembre ottobre nov…" at bounding box center [939, 115] width 55 height 18
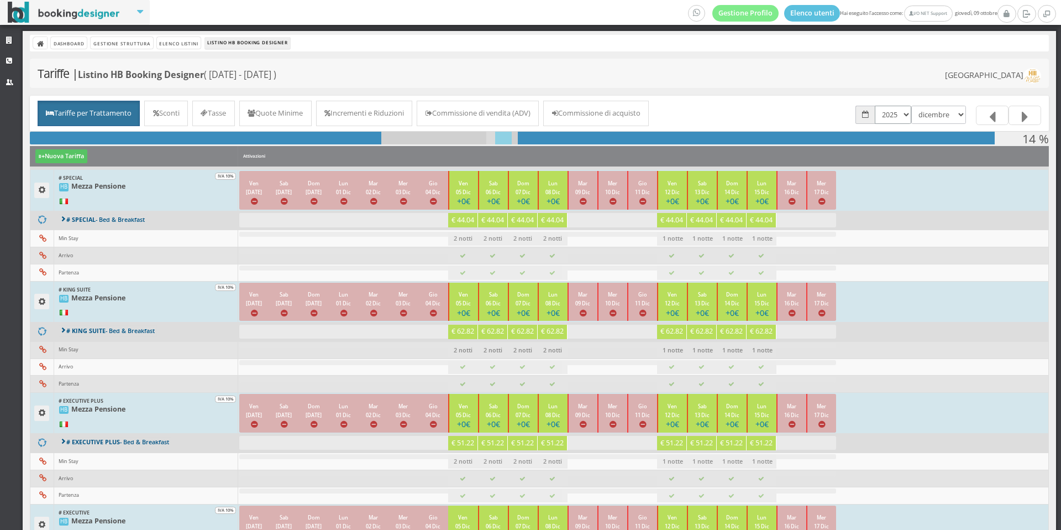
click at [879, 118] on select "2024 2025 2026" at bounding box center [893, 115] width 36 height 18
select select "1767222000"
click at [875, 106] on select "2024 2025 2026" at bounding box center [893, 115] width 36 height 18
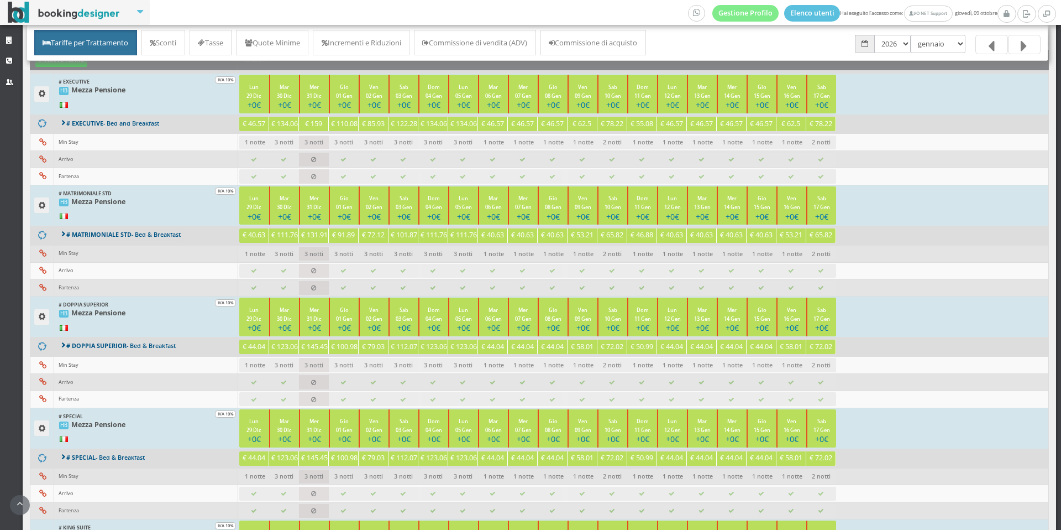
scroll to position [122, 0]
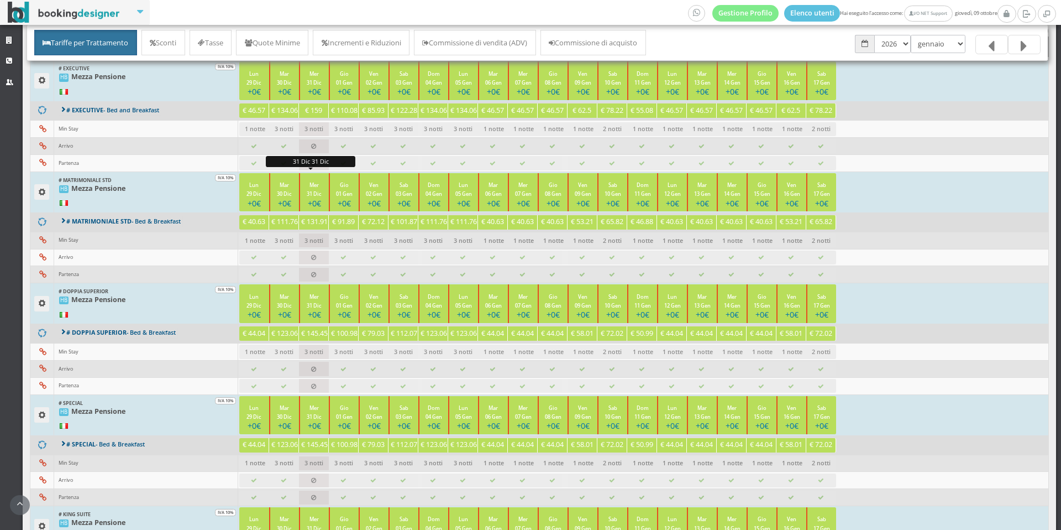
click at [310, 201] on h4 "+0€" at bounding box center [314, 202] width 17 height 9
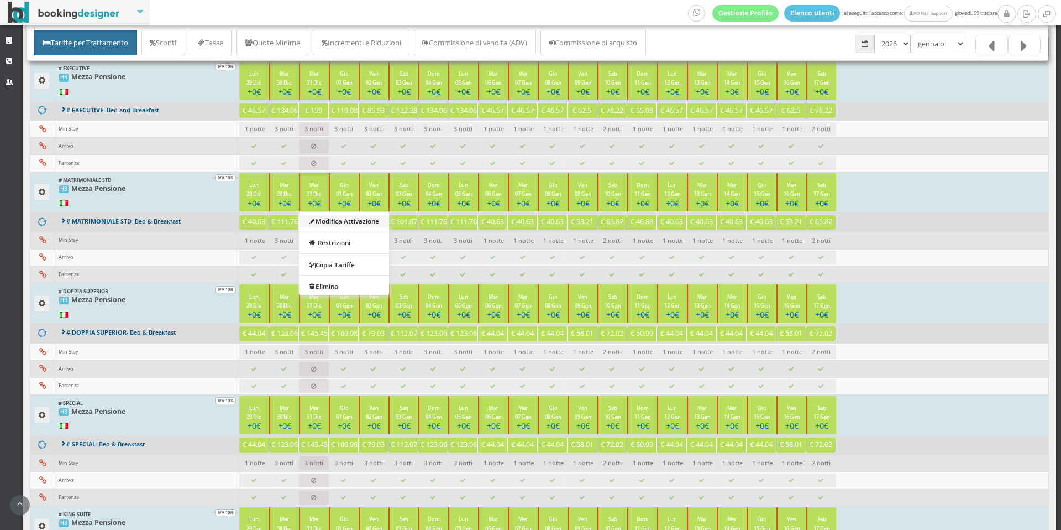
click at [323, 222] on link "Modifica Attivazione" at bounding box center [344, 221] width 90 height 12
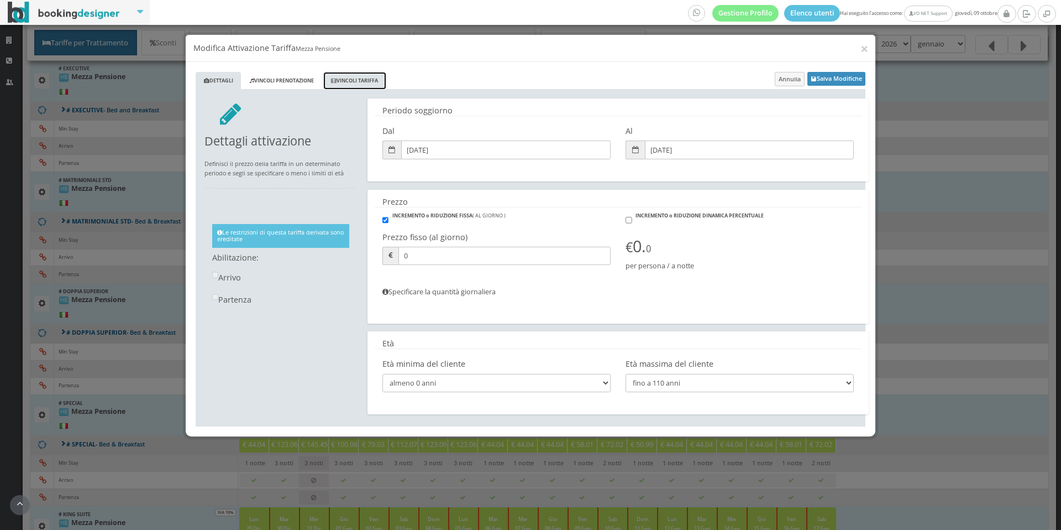
click at [359, 81] on link "Vincoli Tariffa" at bounding box center [354, 81] width 63 height 18
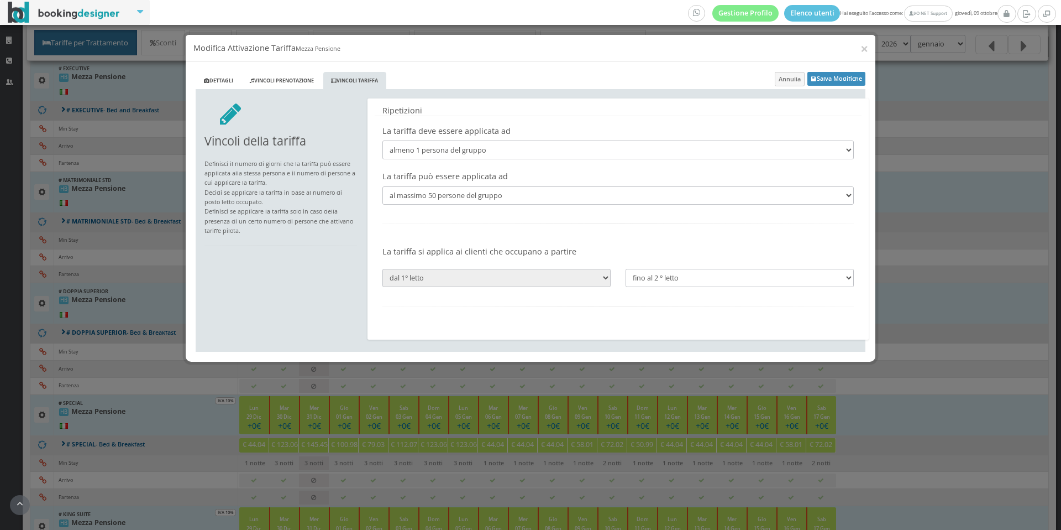
click at [90, 329] on div "× Modifica Attivazione Tariffa Mezza Pensione Dettagli Vincoli Prenotazione Vin…" at bounding box center [530, 265] width 1061 height 530
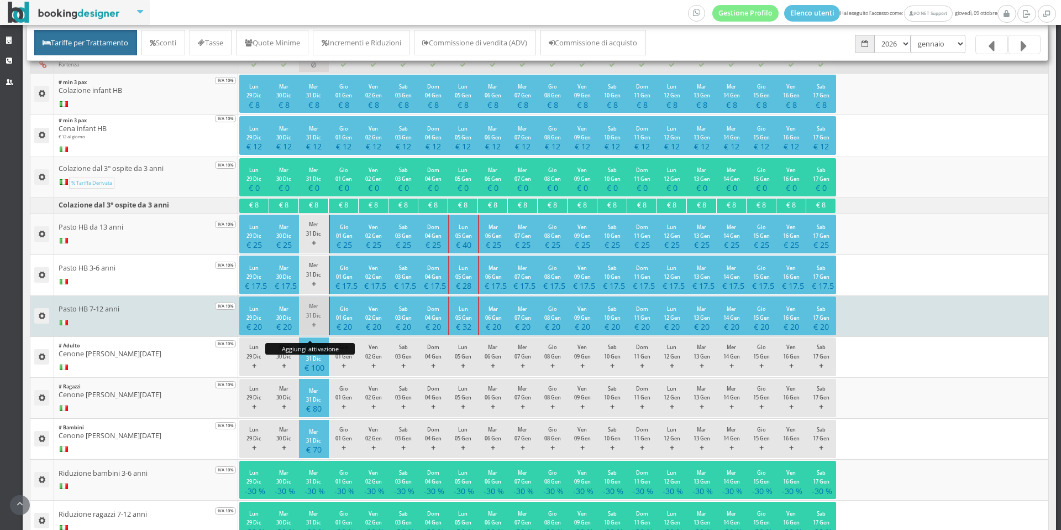
scroll to position [863, 0]
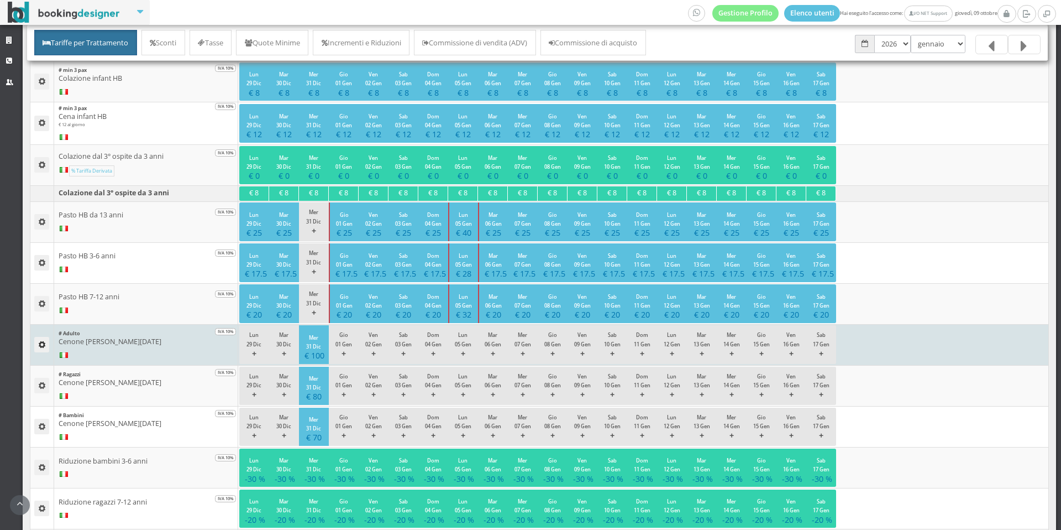
click at [46, 347] on button "button" at bounding box center [41, 344] width 15 height 15
click at [55, 359] on link "Modifica Tariffa" at bounding box center [74, 362] width 80 height 12
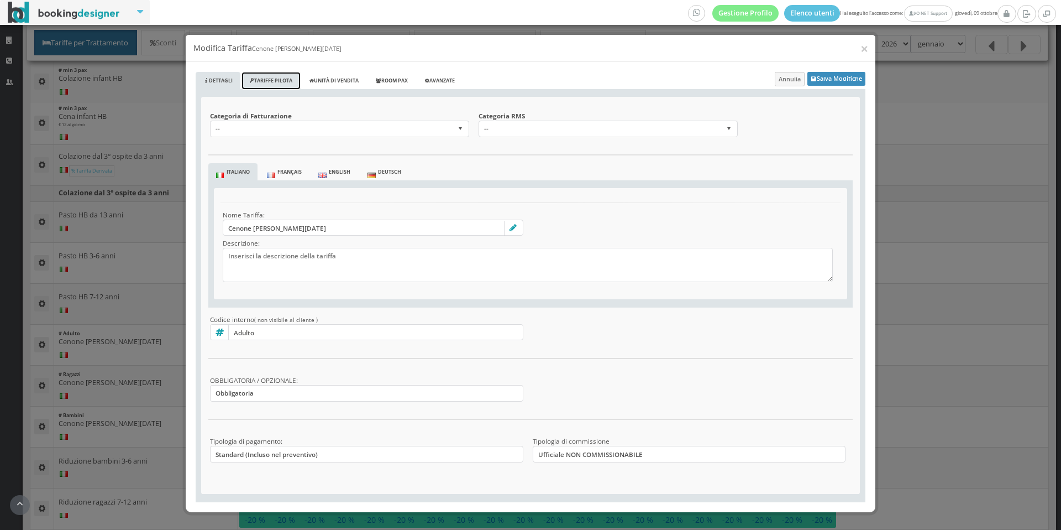
click at [287, 75] on link "Tariffe Pilota" at bounding box center [271, 81] width 59 height 18
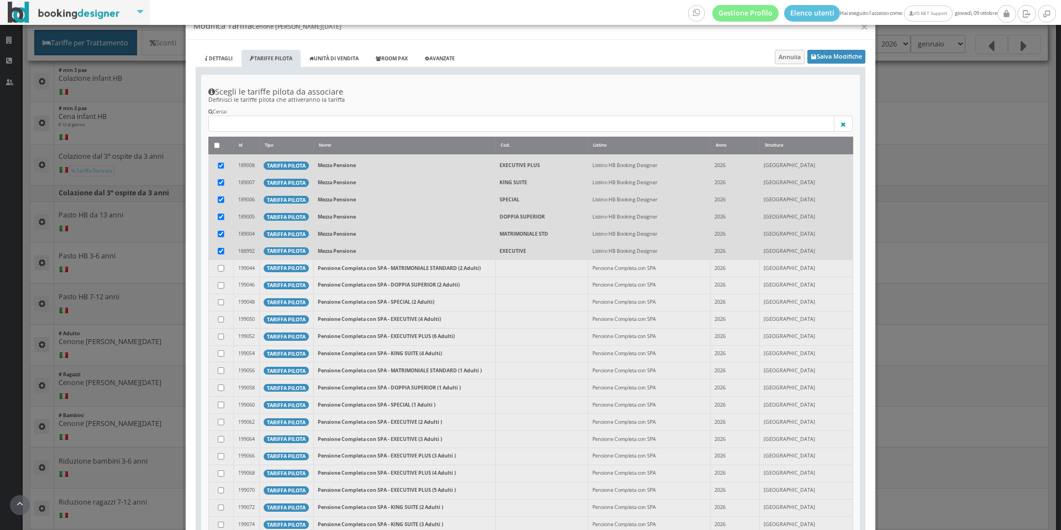
scroll to position [0, 0]
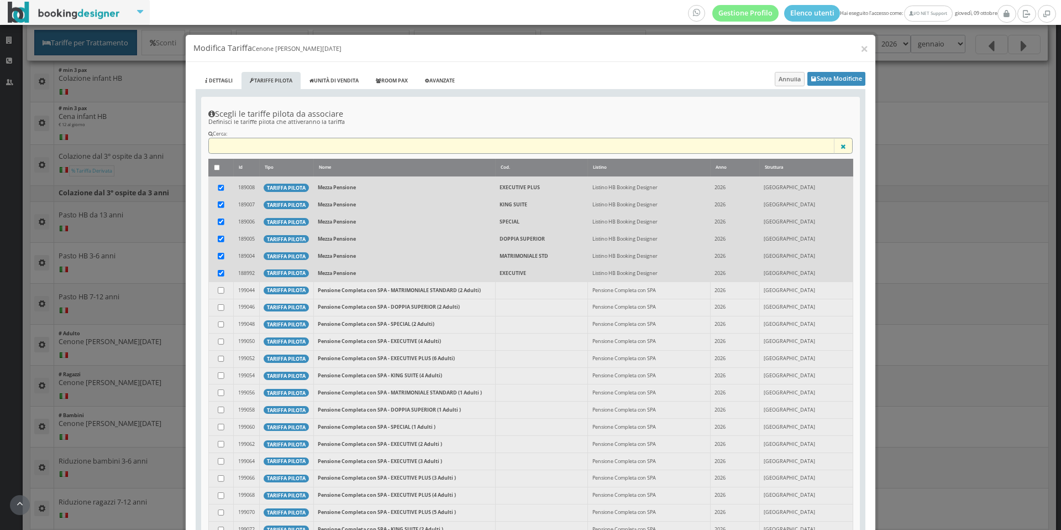
click at [246, 146] on input "text" at bounding box center [530, 146] width 645 height 17
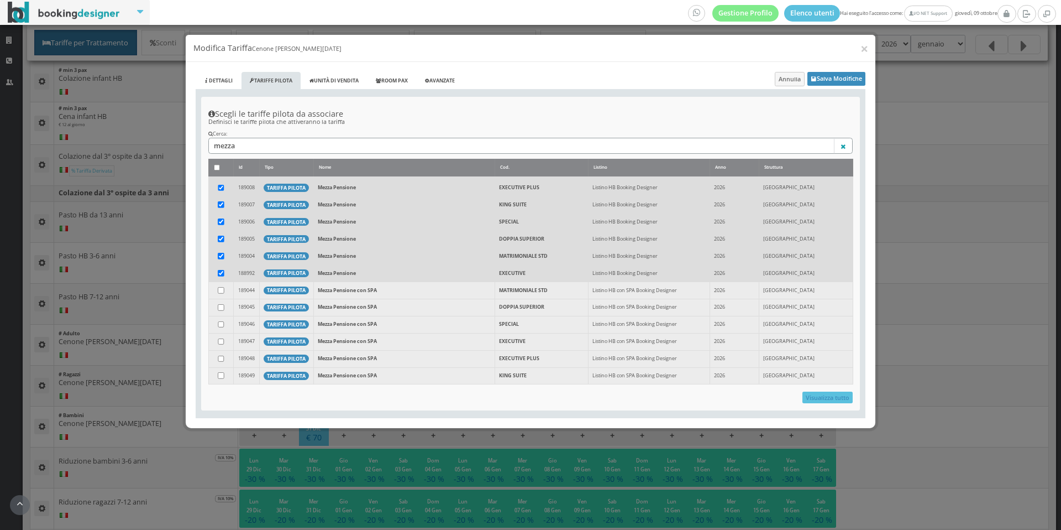
type input "mezza"
click at [386, 112] on h4 "Scegli le tariffe pilota da associare" at bounding box center [530, 113] width 645 height 9
click at [223, 293] on td at bounding box center [220, 289] width 25 height 17
click at [223, 288] on input "checkbox" at bounding box center [221, 290] width 7 height 7
checkbox input "true"
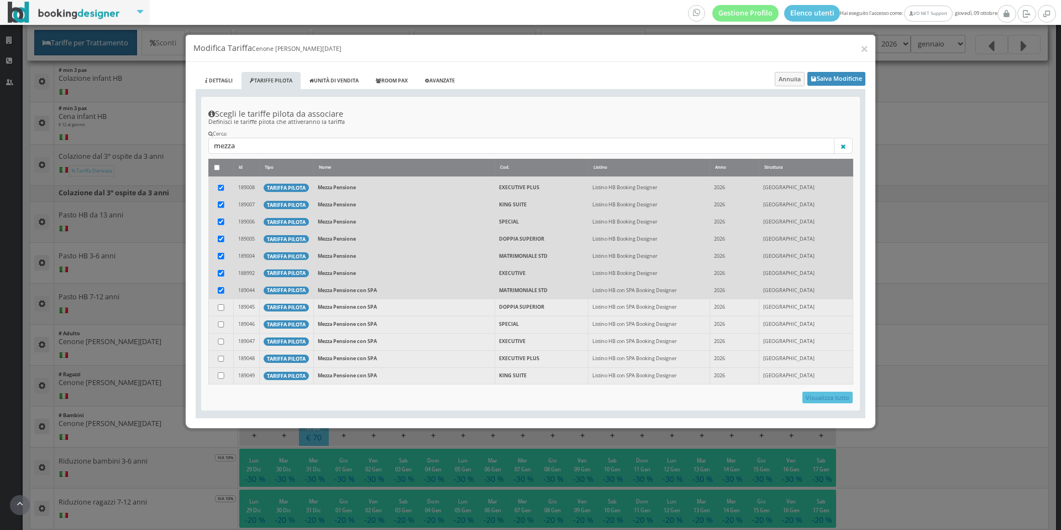
click at [224, 305] on td at bounding box center [220, 307] width 25 height 17
click at [222, 305] on input "checkbox" at bounding box center [221, 307] width 7 height 7
checkbox input "true"
click at [222, 323] on input "checkbox" at bounding box center [221, 324] width 7 height 7
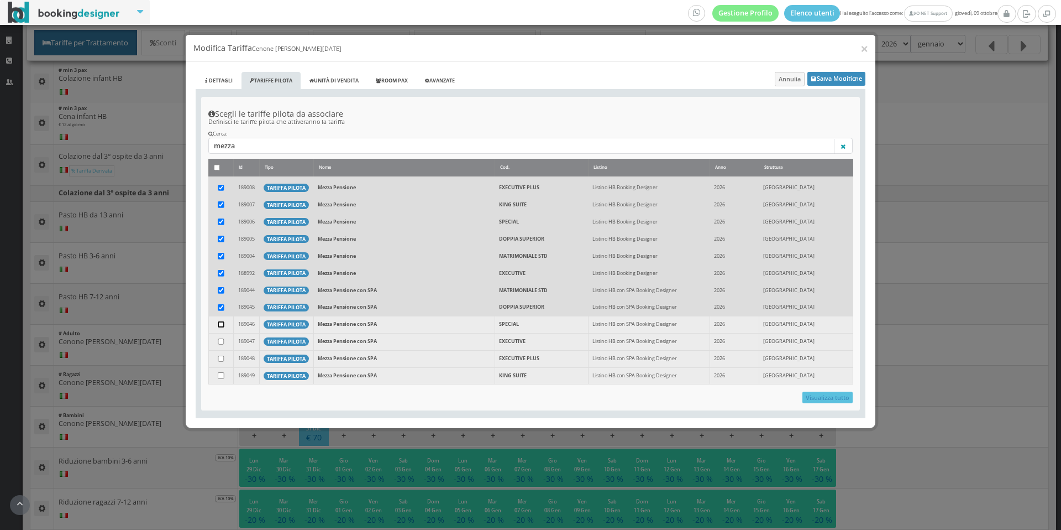
checkbox input "true"
click at [221, 344] on input "checkbox" at bounding box center [221, 341] width 7 height 7
checkbox input "true"
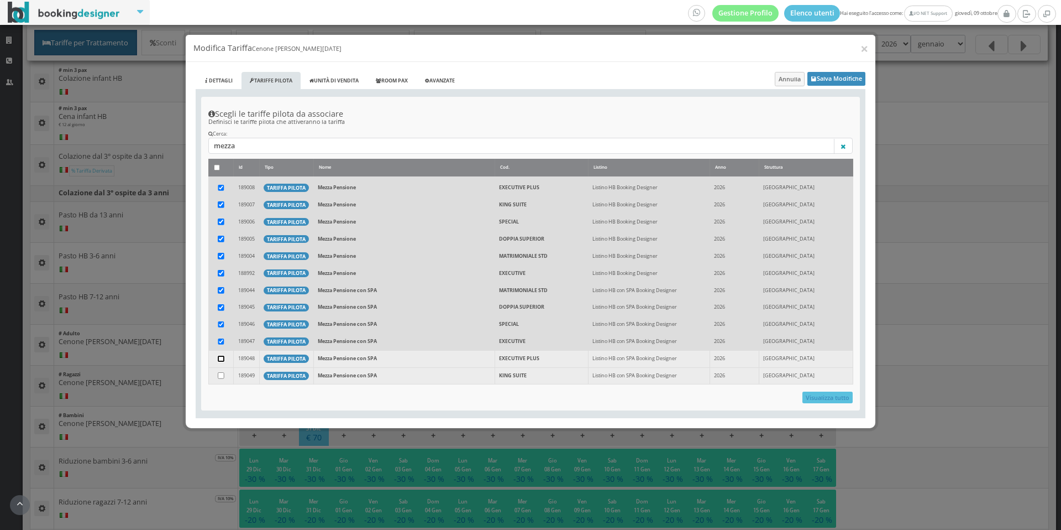
click at [221, 359] on input "checkbox" at bounding box center [221, 358] width 7 height 7
checkbox input "true"
click at [221, 376] on input "checkbox" at bounding box center [221, 375] width 7 height 7
checkbox input "true"
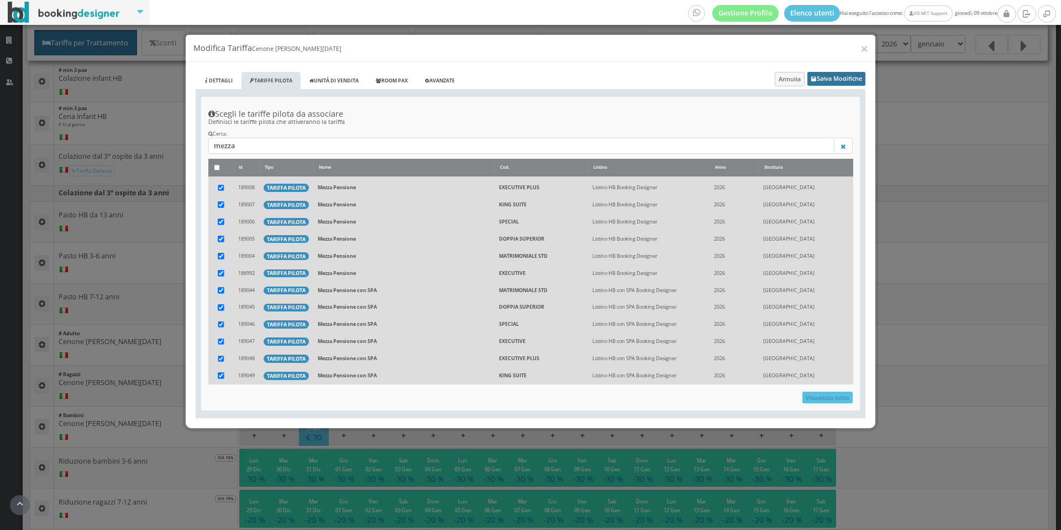
click at [844, 81] on button "Salva Modifiche" at bounding box center [837, 79] width 58 height 14
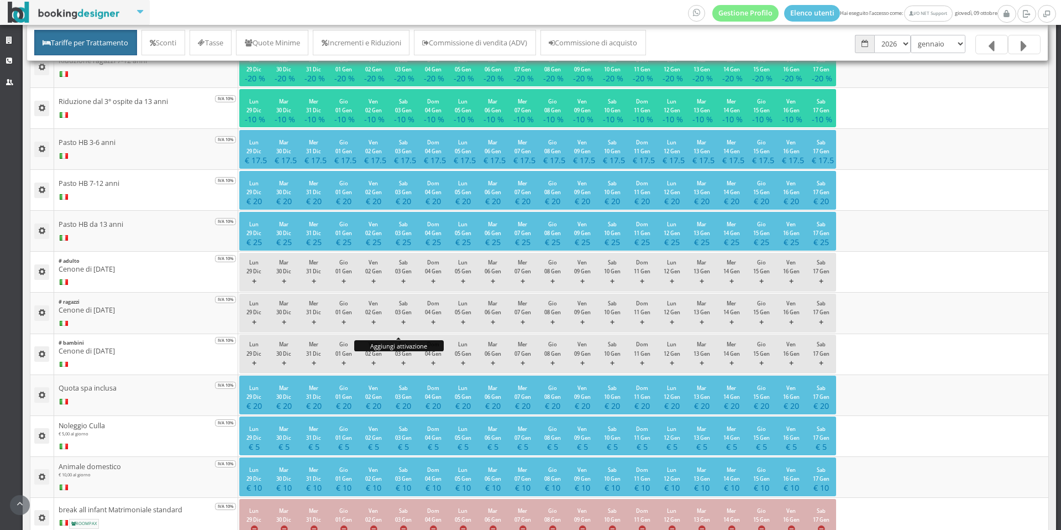
scroll to position [1062, 0]
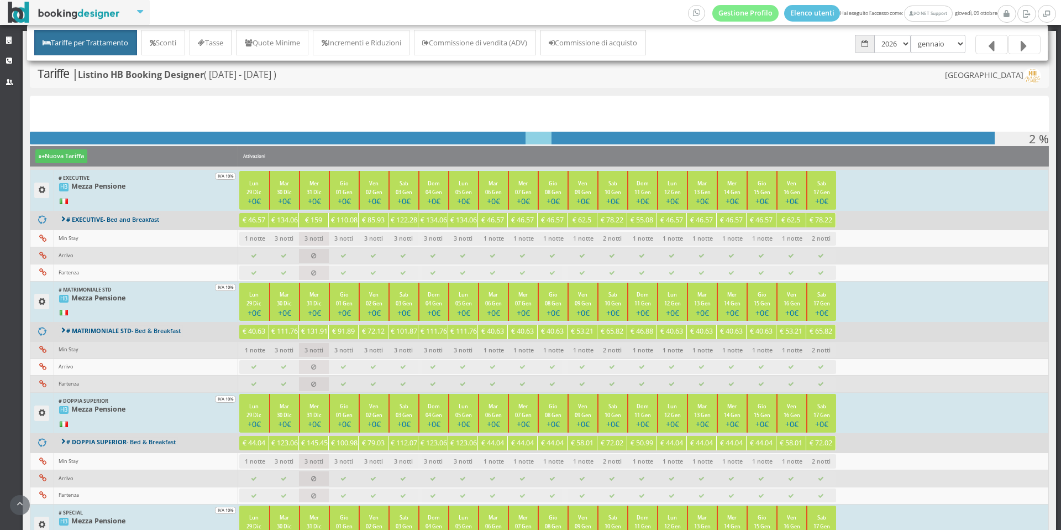
scroll to position [1050, 0]
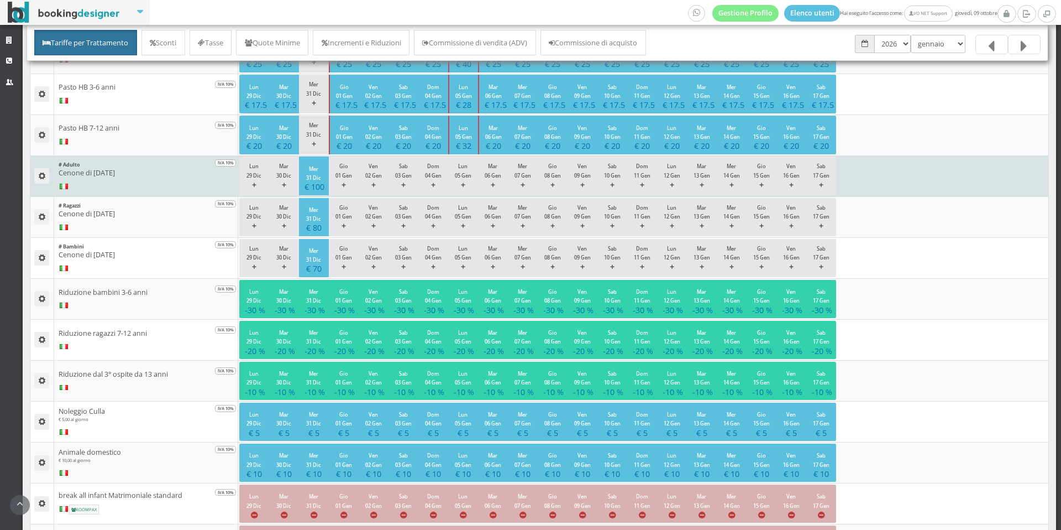
click at [40, 184] on td "Modifica Tariffa Elimina" at bounding box center [42, 175] width 24 height 41
click at [40, 183] on button "button" at bounding box center [41, 175] width 15 height 15
click at [48, 196] on icon at bounding box center [47, 194] width 7 height 7
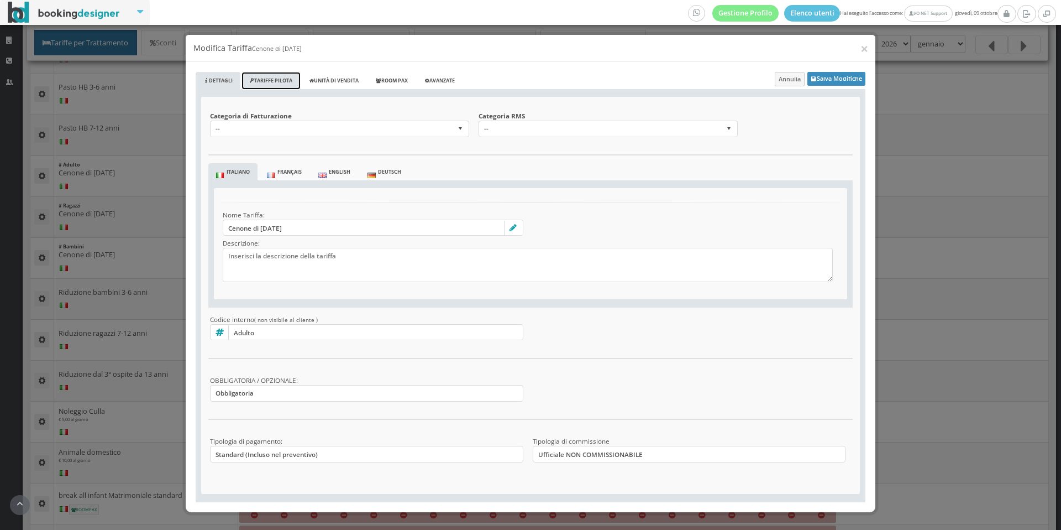
click at [270, 79] on link "Tariffe Pilota" at bounding box center [271, 81] width 59 height 18
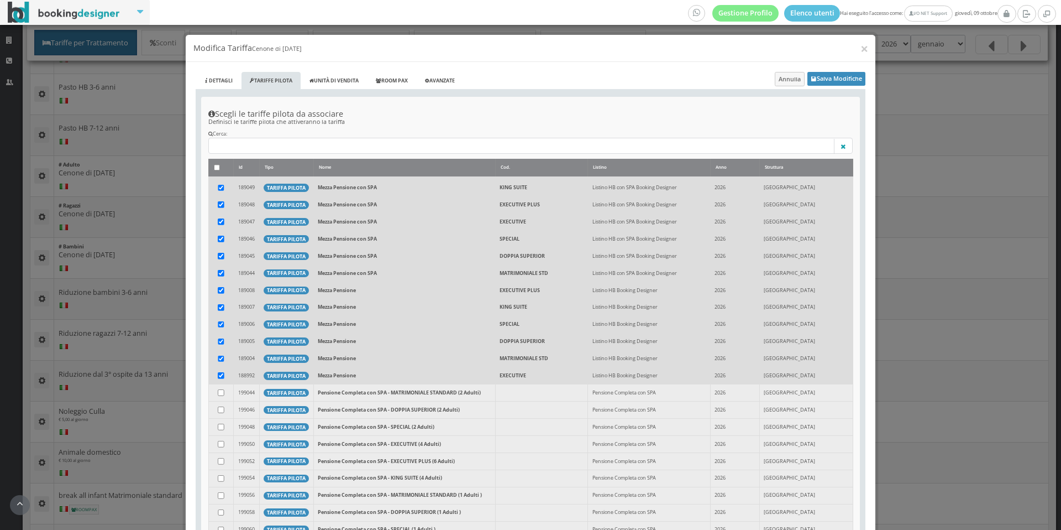
click at [0, 249] on div "× Modifica Tariffa Cenone di [DATE] Dettagli Tariffe Pilota Unità di vendita Ro…" at bounding box center [530, 265] width 1061 height 530
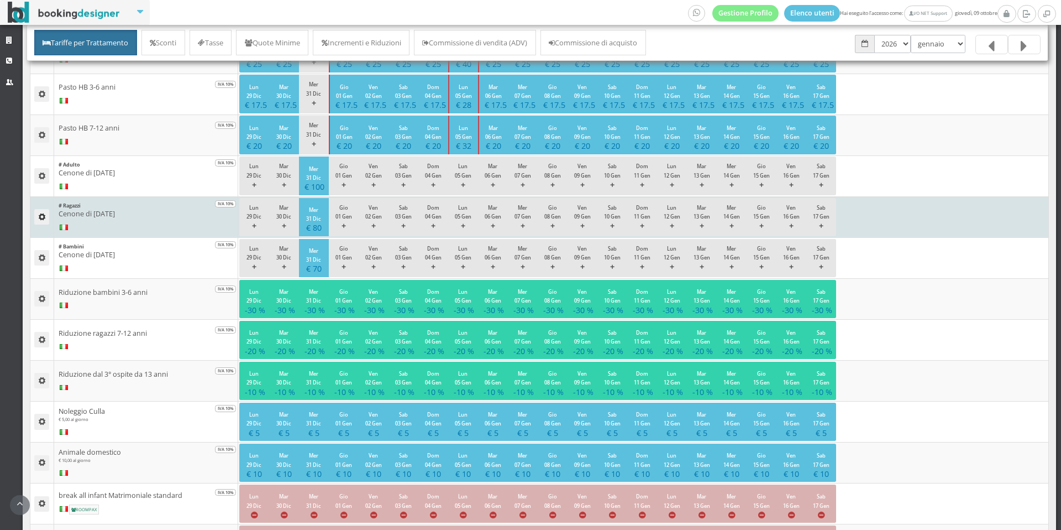
click at [41, 216] on icon "button" at bounding box center [42, 217] width 8 height 8
click at [46, 231] on link "Modifica Tariffa" at bounding box center [74, 234] width 80 height 12
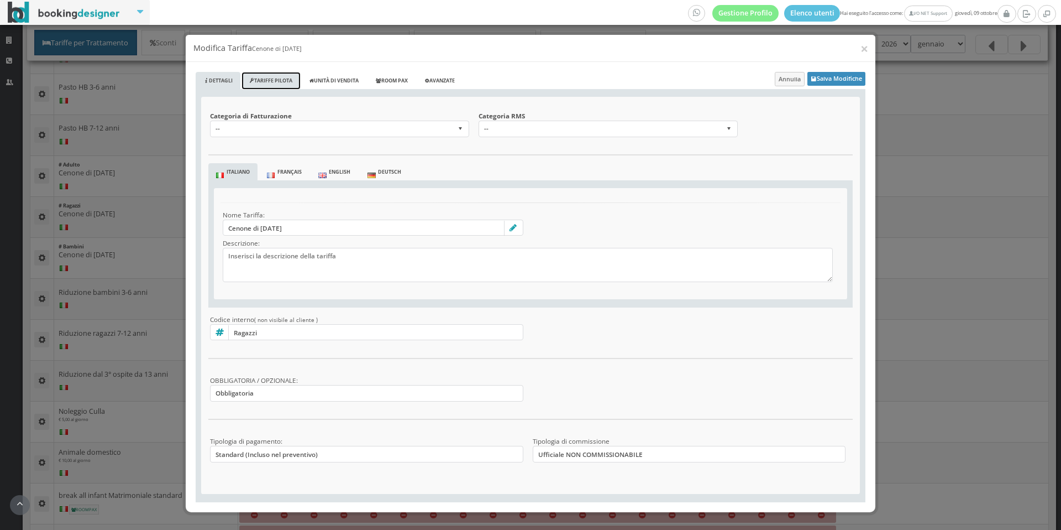
click at [284, 85] on link "Tariffe Pilota" at bounding box center [271, 81] width 59 height 18
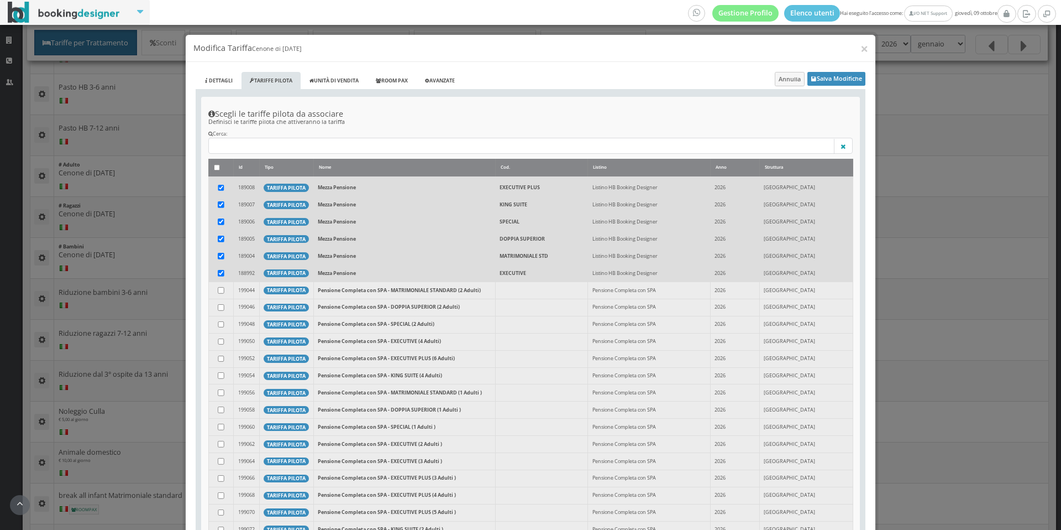
click at [251, 159] on th "Id" at bounding box center [247, 168] width 26 height 19
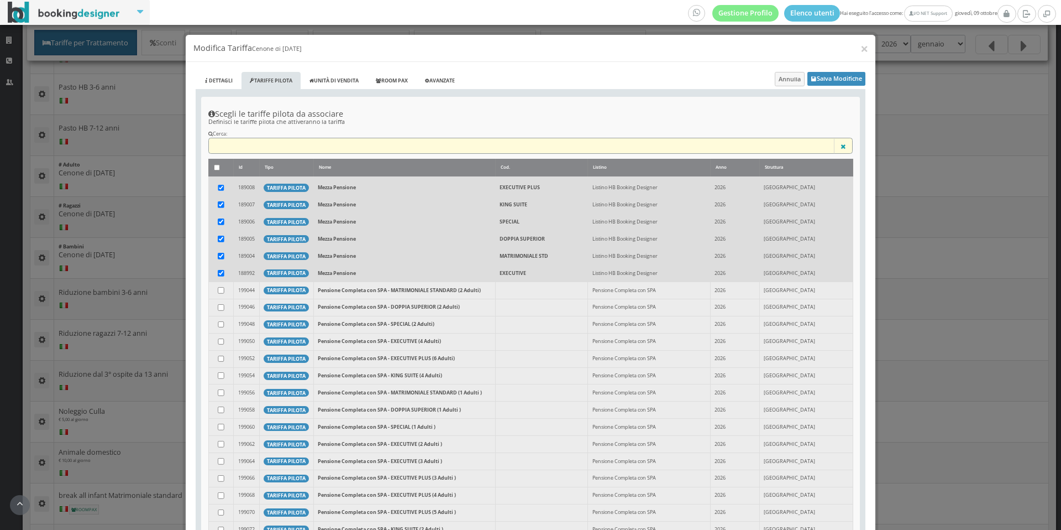
click at [266, 150] on input "text" at bounding box center [530, 146] width 645 height 17
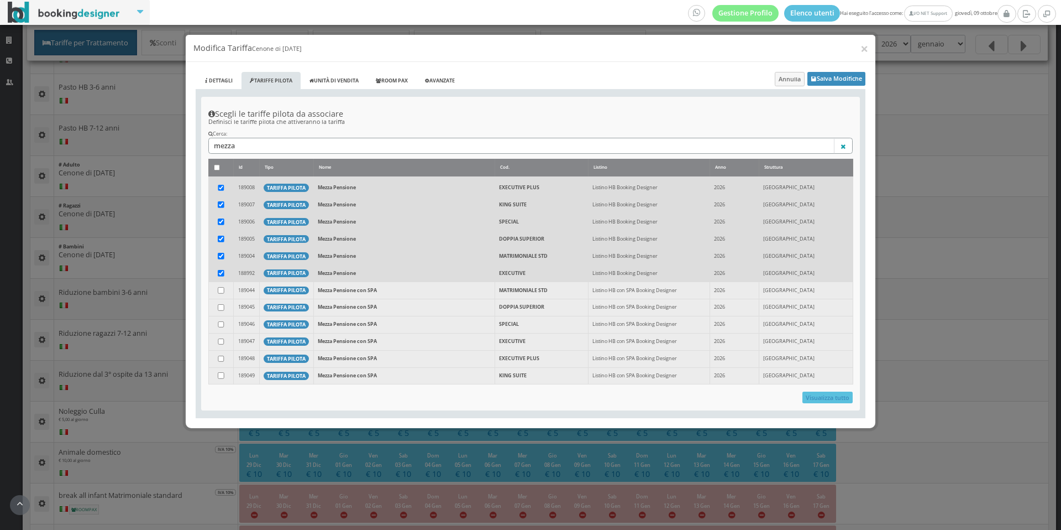
type input "mezza"
click at [223, 289] on input "checkbox" at bounding box center [221, 290] width 7 height 7
checkbox input "true"
click at [221, 307] on input "checkbox" at bounding box center [221, 307] width 7 height 7
checkbox input "true"
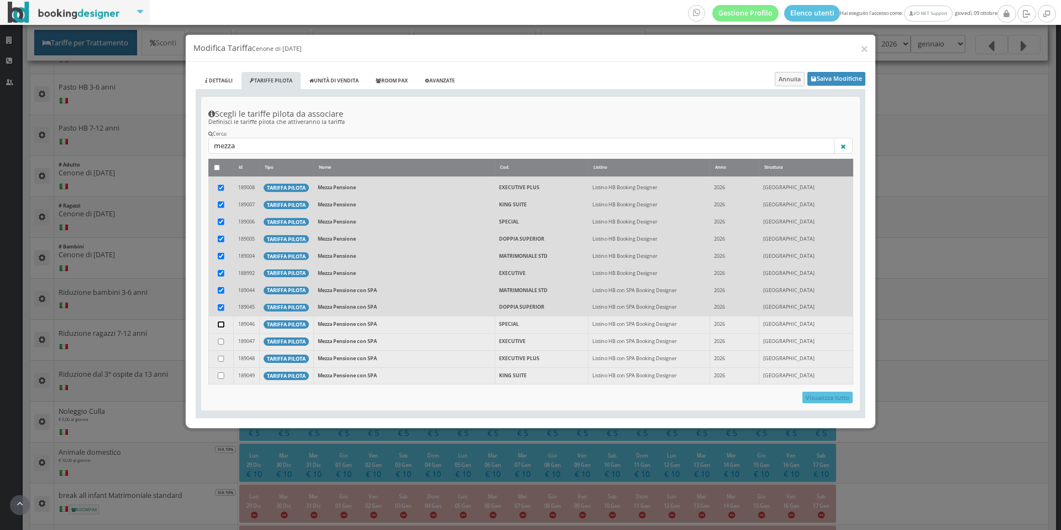
click at [224, 323] on input "checkbox" at bounding box center [221, 324] width 7 height 7
checkbox input "true"
click at [221, 343] on input "checkbox" at bounding box center [221, 341] width 7 height 7
checkbox input "true"
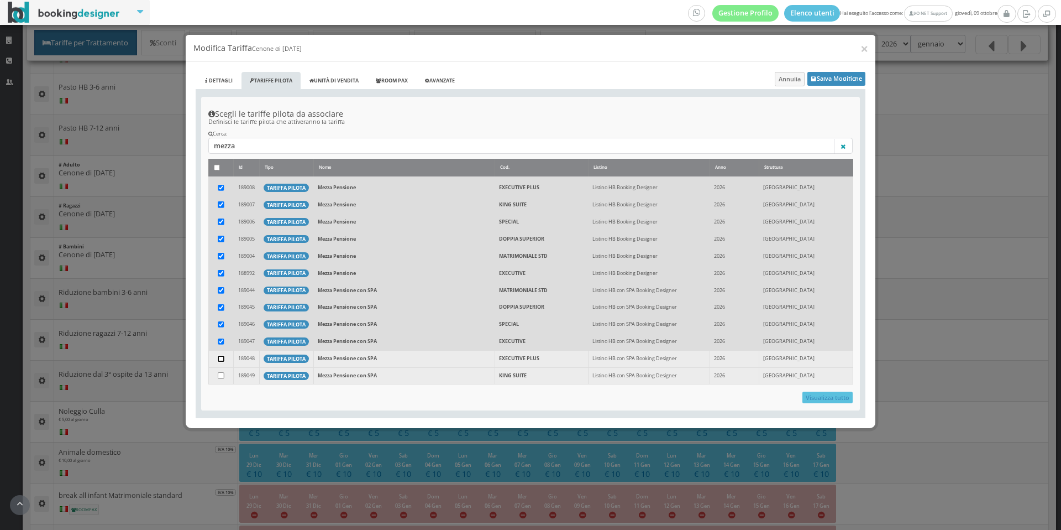
click at [221, 361] on input "checkbox" at bounding box center [221, 358] width 7 height 7
checkbox input "true"
click at [222, 380] on td at bounding box center [220, 375] width 25 height 17
click at [223, 375] on input "checkbox" at bounding box center [221, 375] width 7 height 7
checkbox input "true"
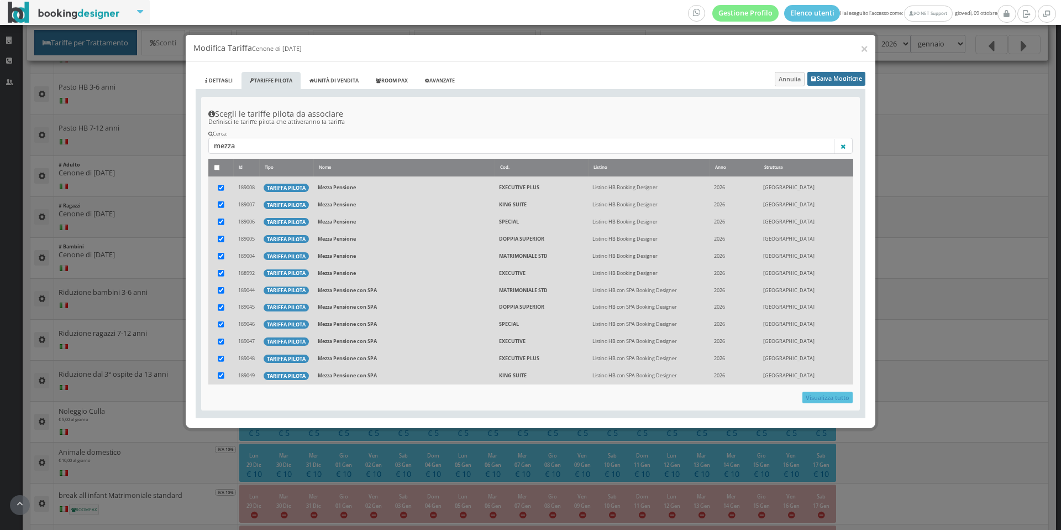
click at [843, 76] on button "Salva Modifiche" at bounding box center [837, 79] width 58 height 14
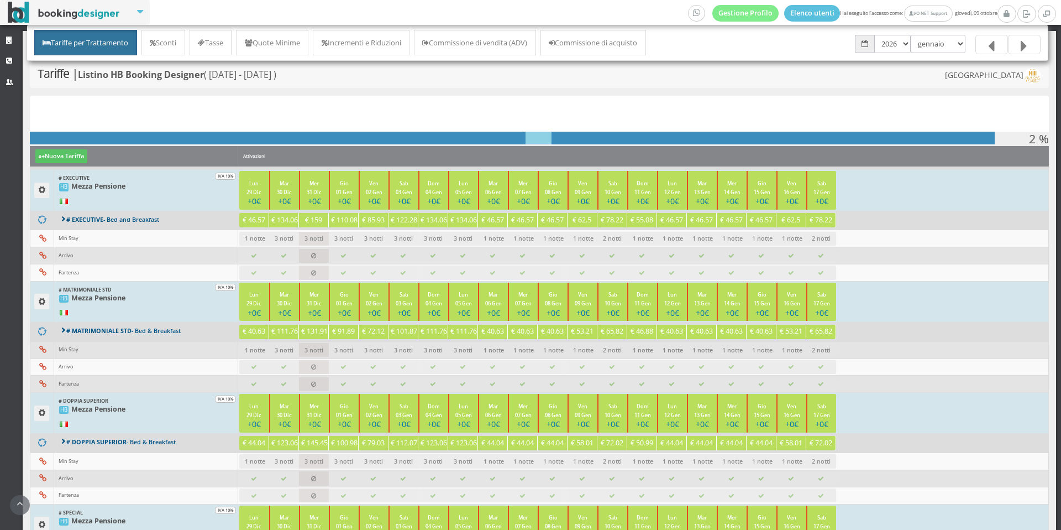
scroll to position [1112, 0]
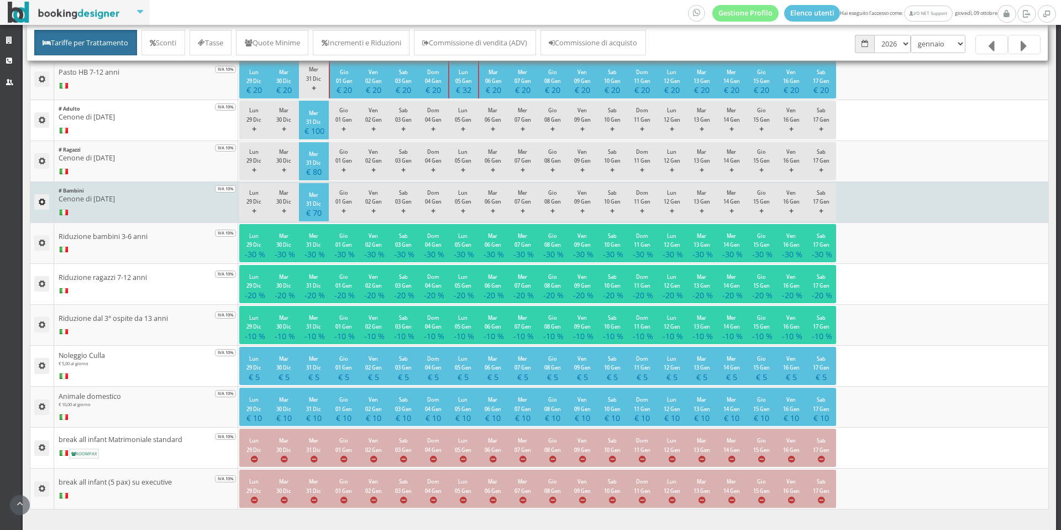
click at [44, 200] on icon "button" at bounding box center [42, 202] width 8 height 8
click at [48, 217] on icon at bounding box center [47, 220] width 7 height 7
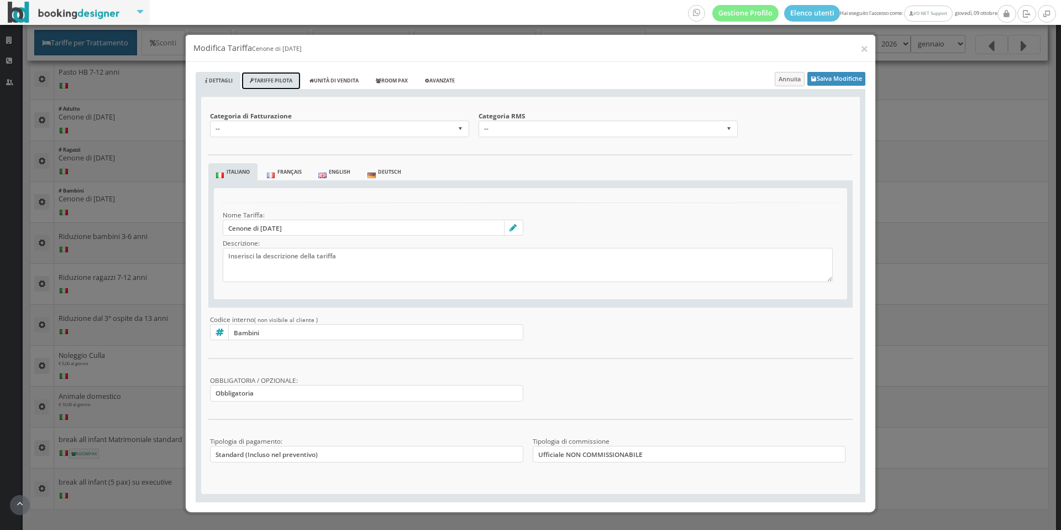
click at [285, 84] on link "Tariffe Pilota" at bounding box center [271, 81] width 59 height 18
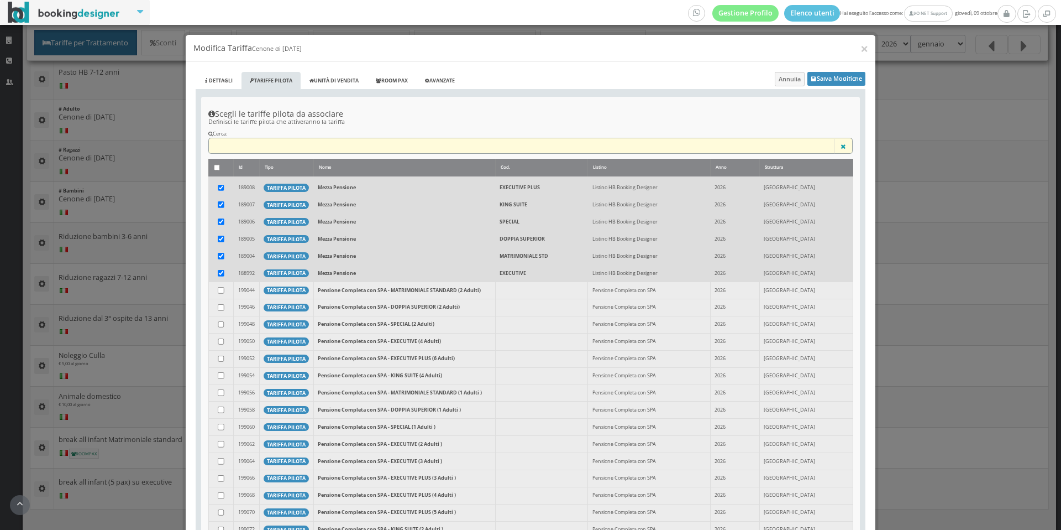
click at [270, 149] on input "text" at bounding box center [530, 146] width 645 height 17
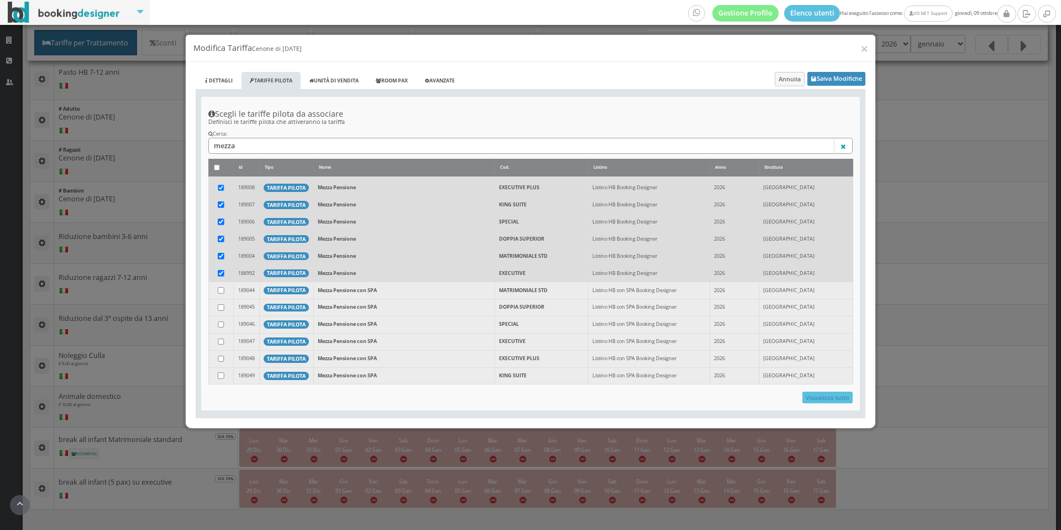
type input "mezza"
click at [219, 292] on input "checkbox" at bounding box center [221, 290] width 7 height 7
checkbox input "true"
click at [223, 304] on input "checkbox" at bounding box center [221, 307] width 7 height 7
checkbox input "true"
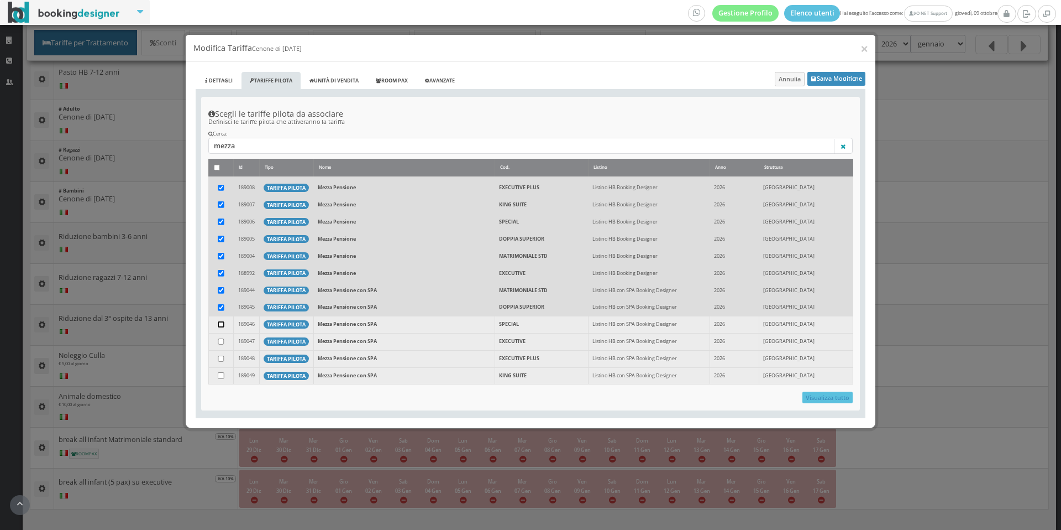
click at [221, 324] on input "checkbox" at bounding box center [221, 324] width 7 height 7
checkbox input "true"
click at [221, 342] on input "checkbox" at bounding box center [221, 341] width 7 height 7
checkbox input "true"
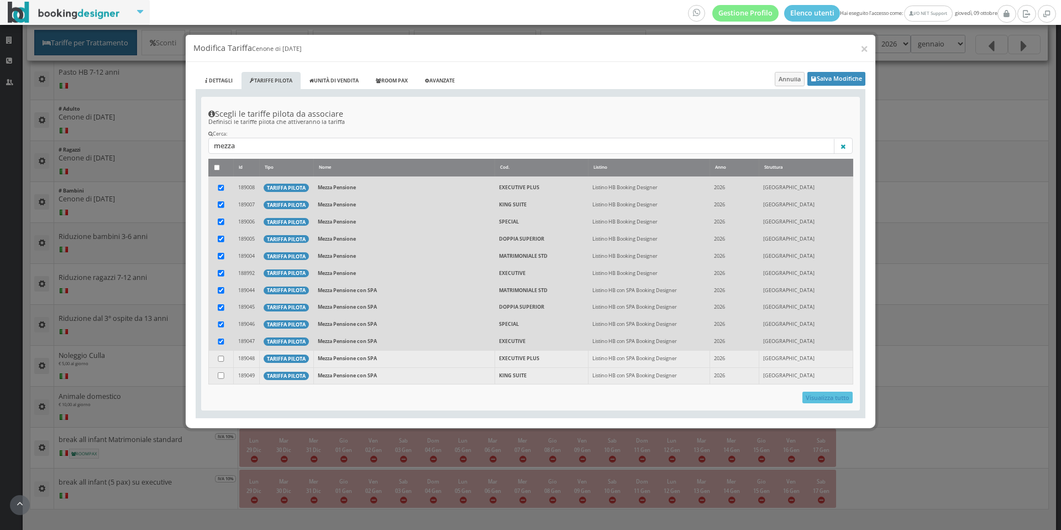
click at [220, 362] on td at bounding box center [220, 358] width 25 height 17
click at [220, 360] on input "checkbox" at bounding box center [221, 358] width 7 height 7
checkbox input "true"
click at [222, 376] on input "checkbox" at bounding box center [221, 375] width 7 height 7
checkbox input "true"
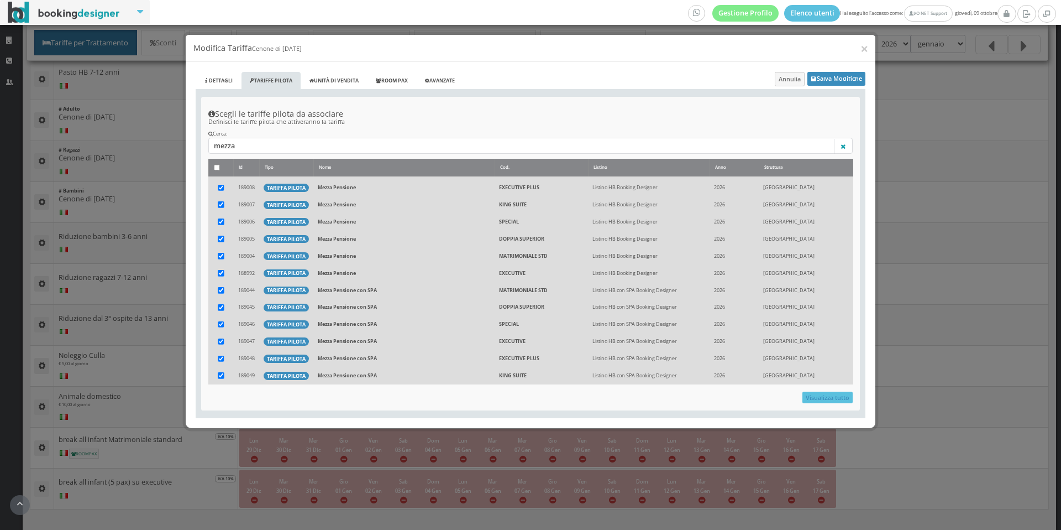
click at [828, 93] on div "Scegli le tariffe pilota da associare Definisci le tariffe pilota che attiveran…" at bounding box center [531, 254] width 670 height 329
click at [838, 82] on button "Salva Modifiche" at bounding box center [837, 79] width 58 height 14
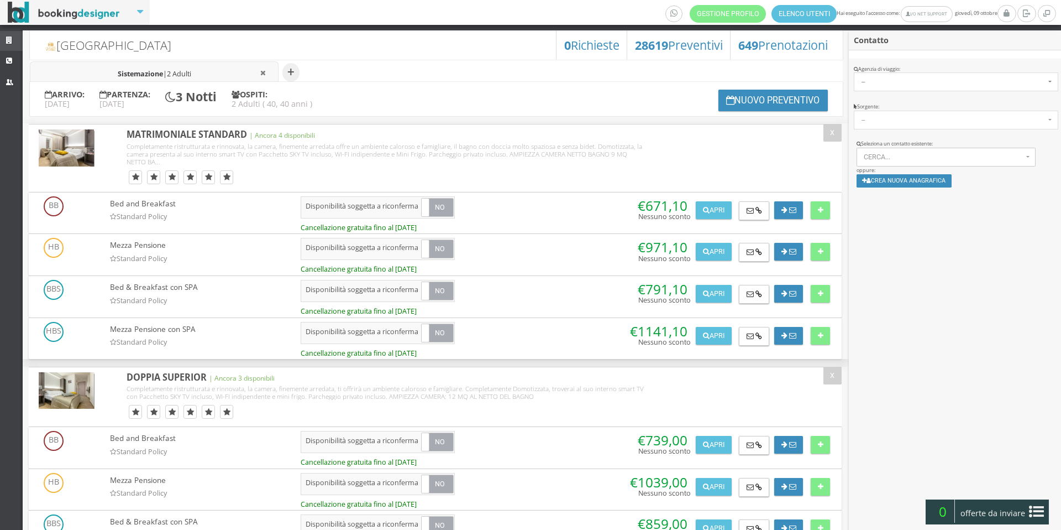
click at [13, 41] on icon at bounding box center [10, 40] width 9 height 7
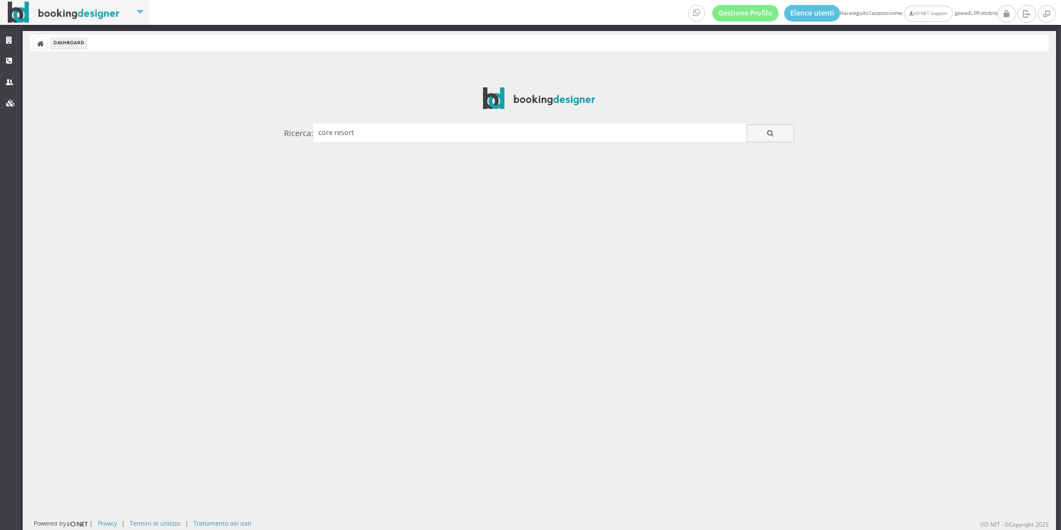
type input "core resort"
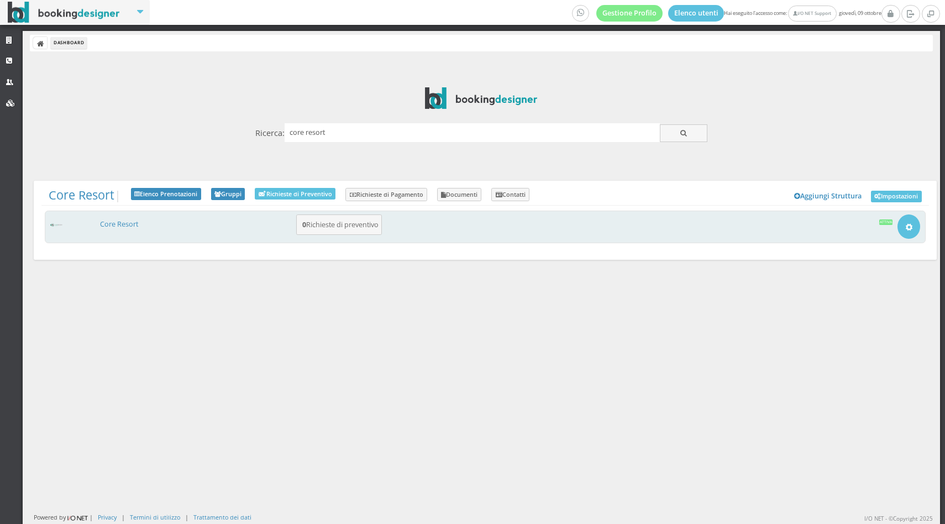
click at [144, 226] on h3 "Core Resort" at bounding box center [195, 224] width 200 height 10
click at [122, 221] on link "Core Resort" at bounding box center [119, 223] width 38 height 9
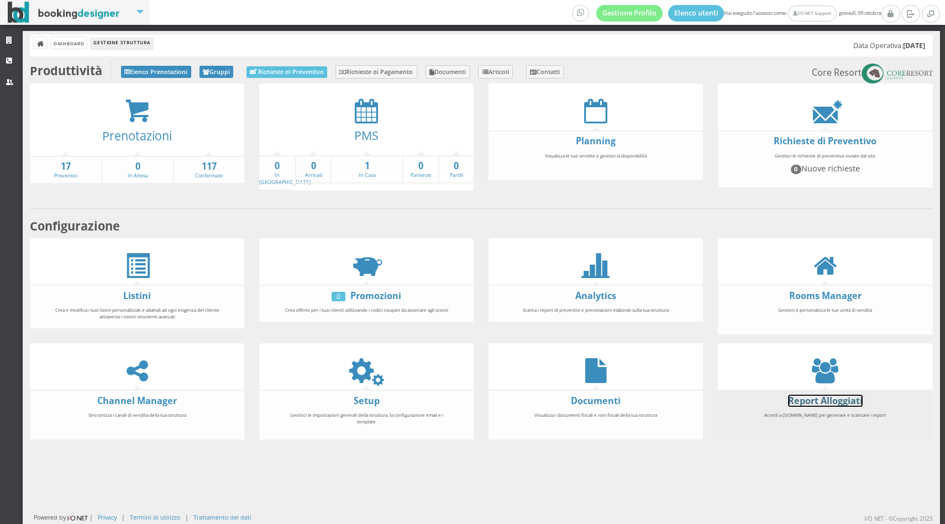
click at [831, 404] on link "Report Alloggiati" at bounding box center [825, 401] width 75 height 12
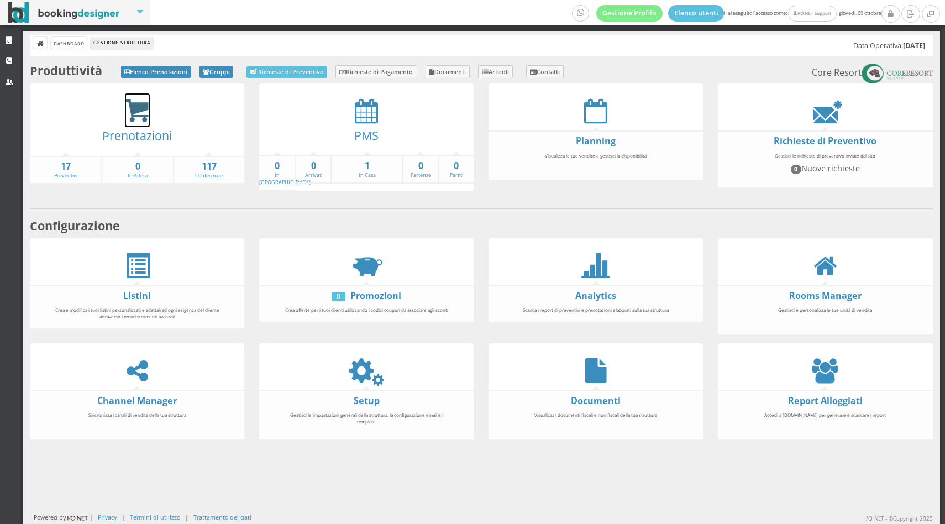
click at [135, 101] on icon at bounding box center [137, 110] width 25 height 25
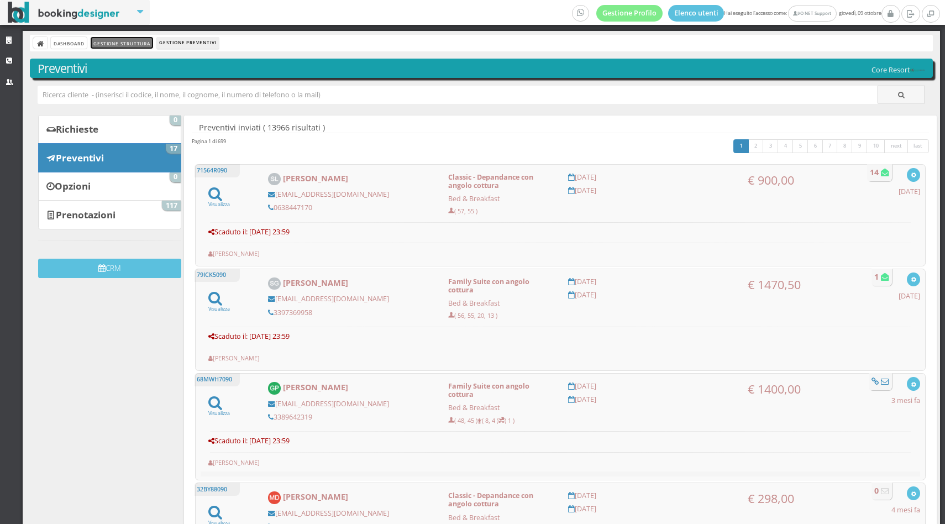
click at [123, 39] on link "Gestione Struttura" at bounding box center [122, 43] width 62 height 12
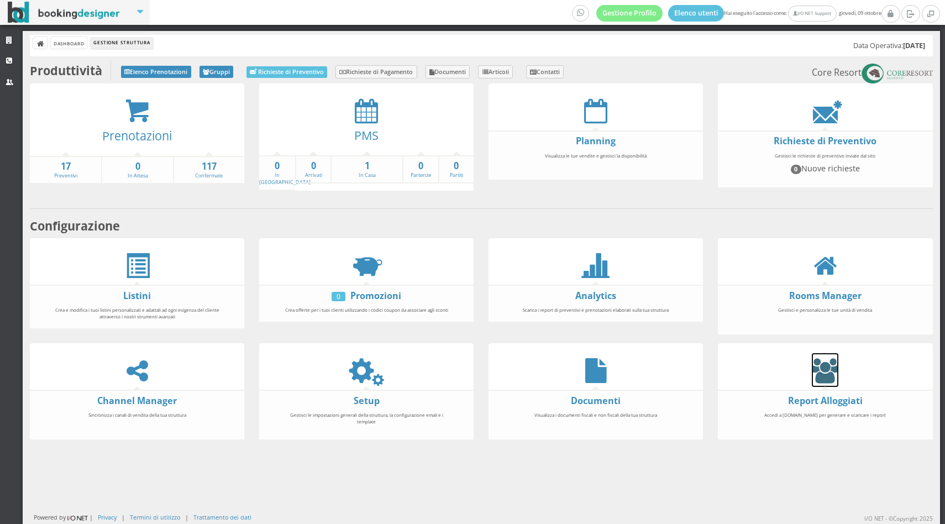
click at [812, 362] on icon at bounding box center [825, 370] width 27 height 25
click at [815, 362] on icon at bounding box center [825, 370] width 27 height 25
click at [375, 375] on icon at bounding box center [366, 370] width 25 height 25
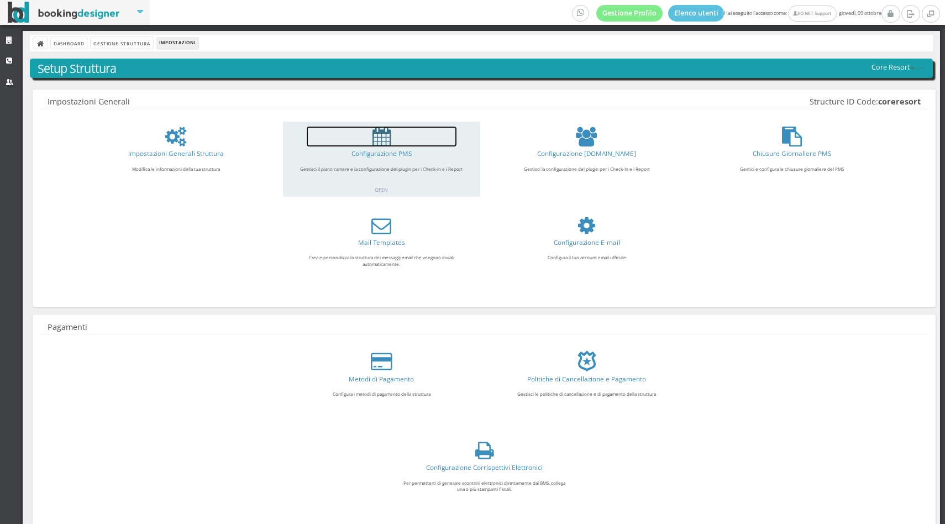
click at [362, 143] on link at bounding box center [382, 137] width 150 height 20
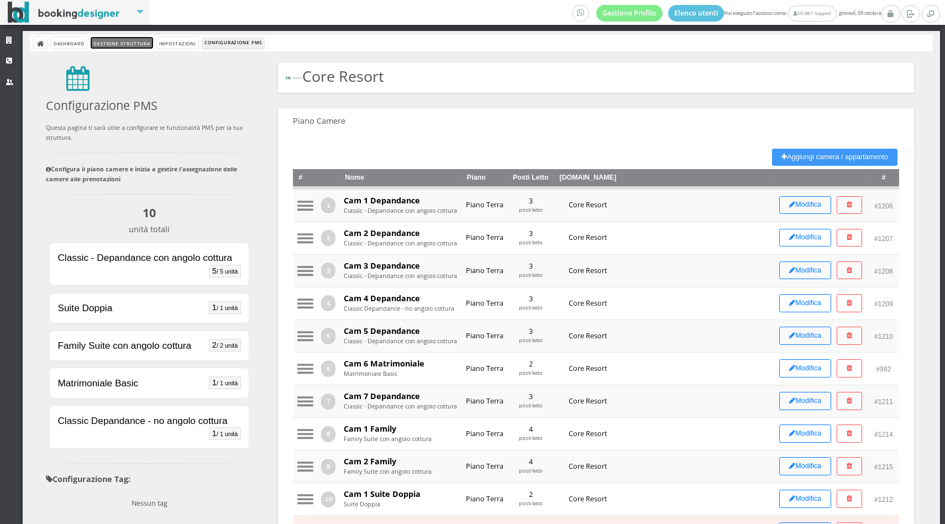
click at [129, 39] on link "Gestione Struttura" at bounding box center [122, 43] width 62 height 12
